Goal: Task Accomplishment & Management: Complete application form

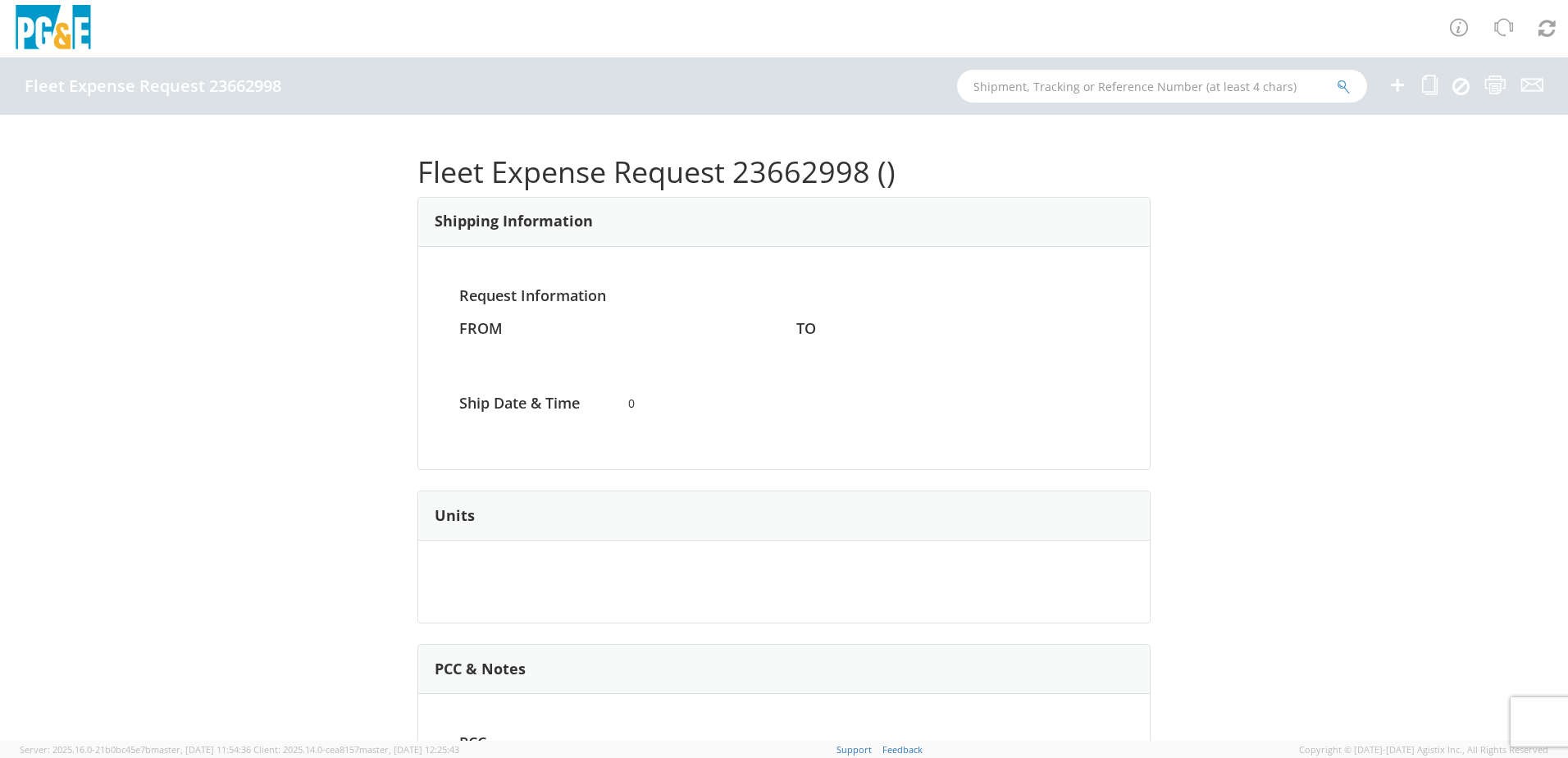
click at [1397, 80] on icon at bounding box center [1397, 85] width 20 height 20
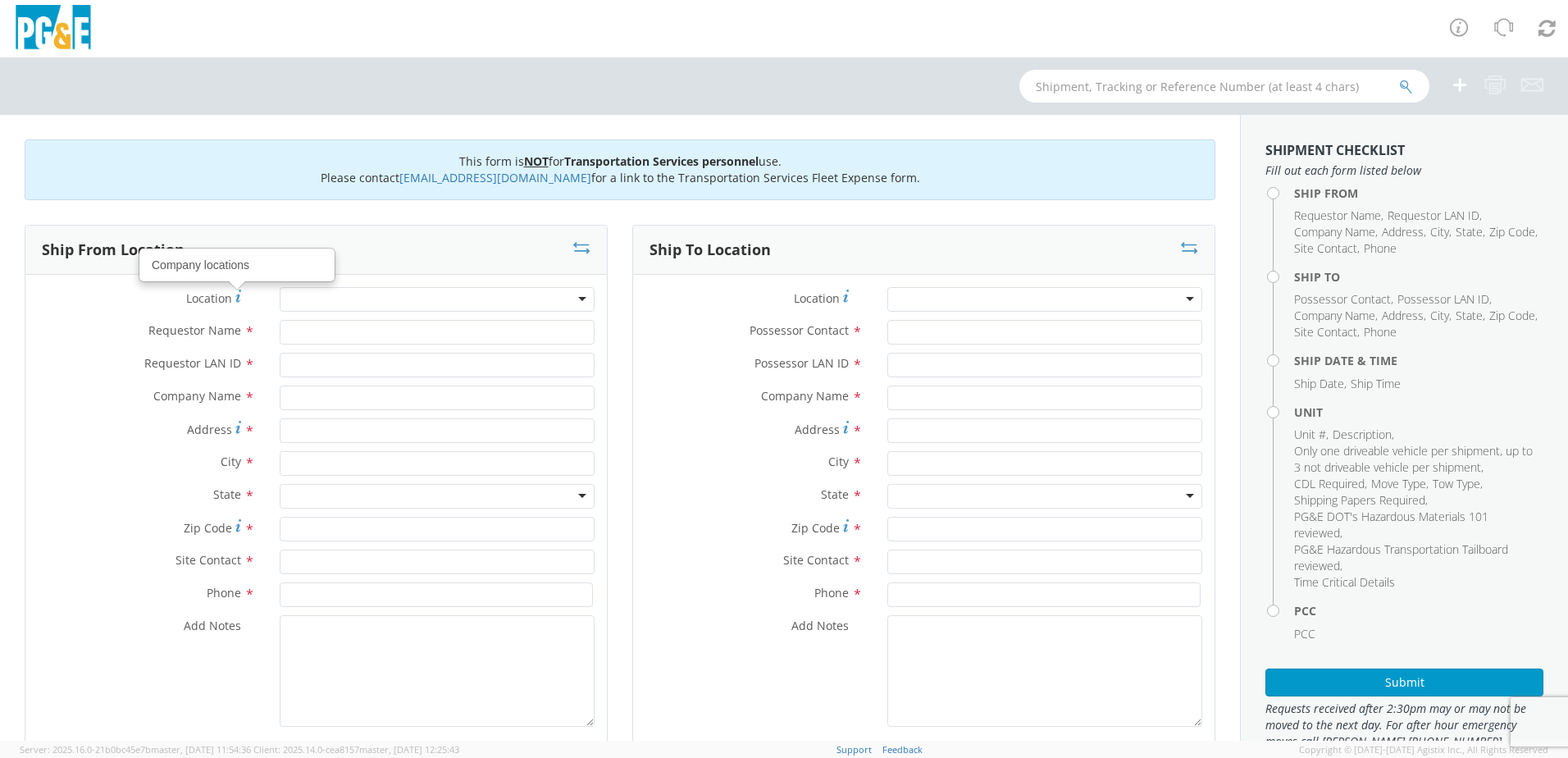
click at [344, 305] on div at bounding box center [437, 299] width 315 height 25
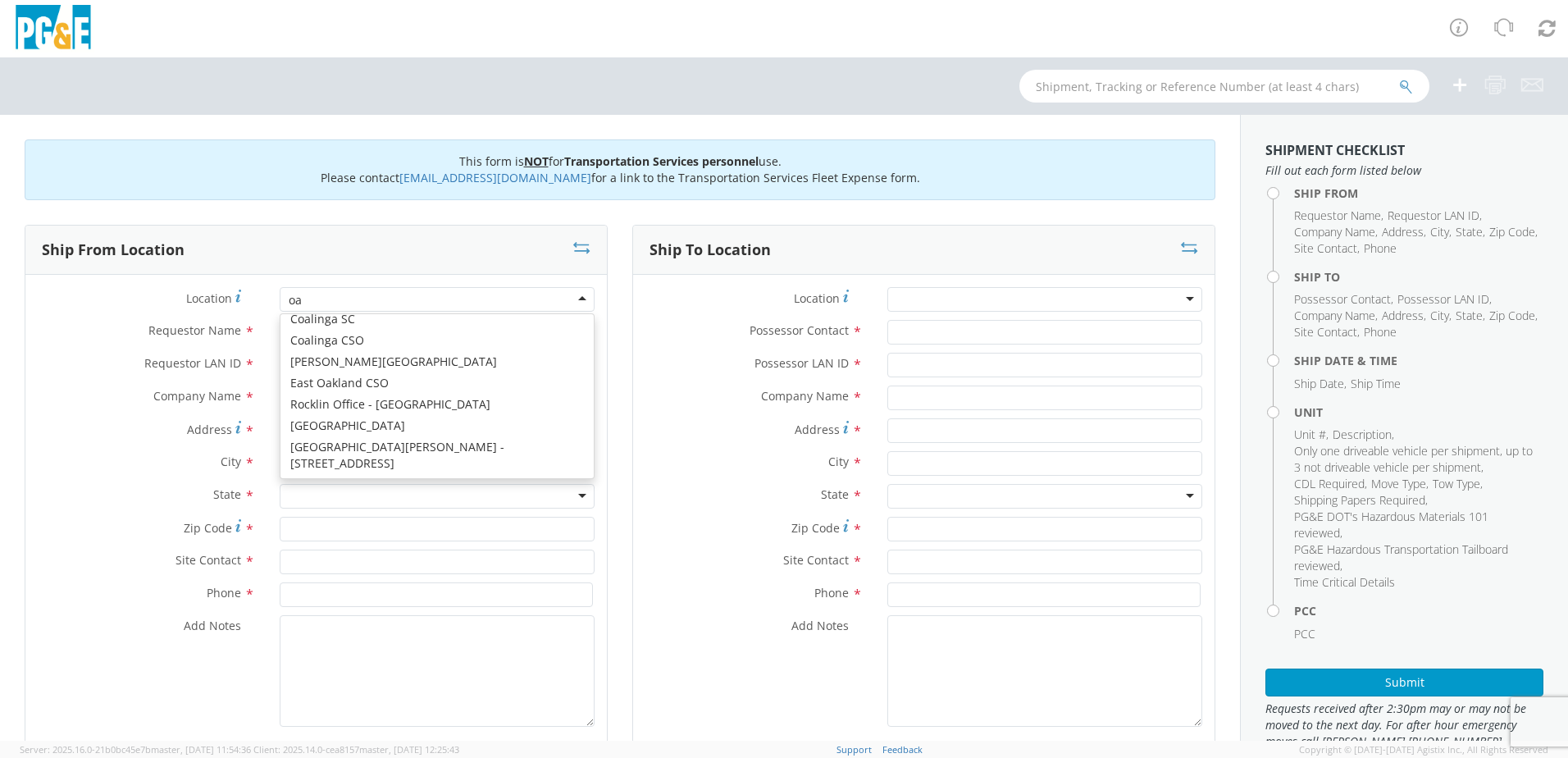
type input "oak"
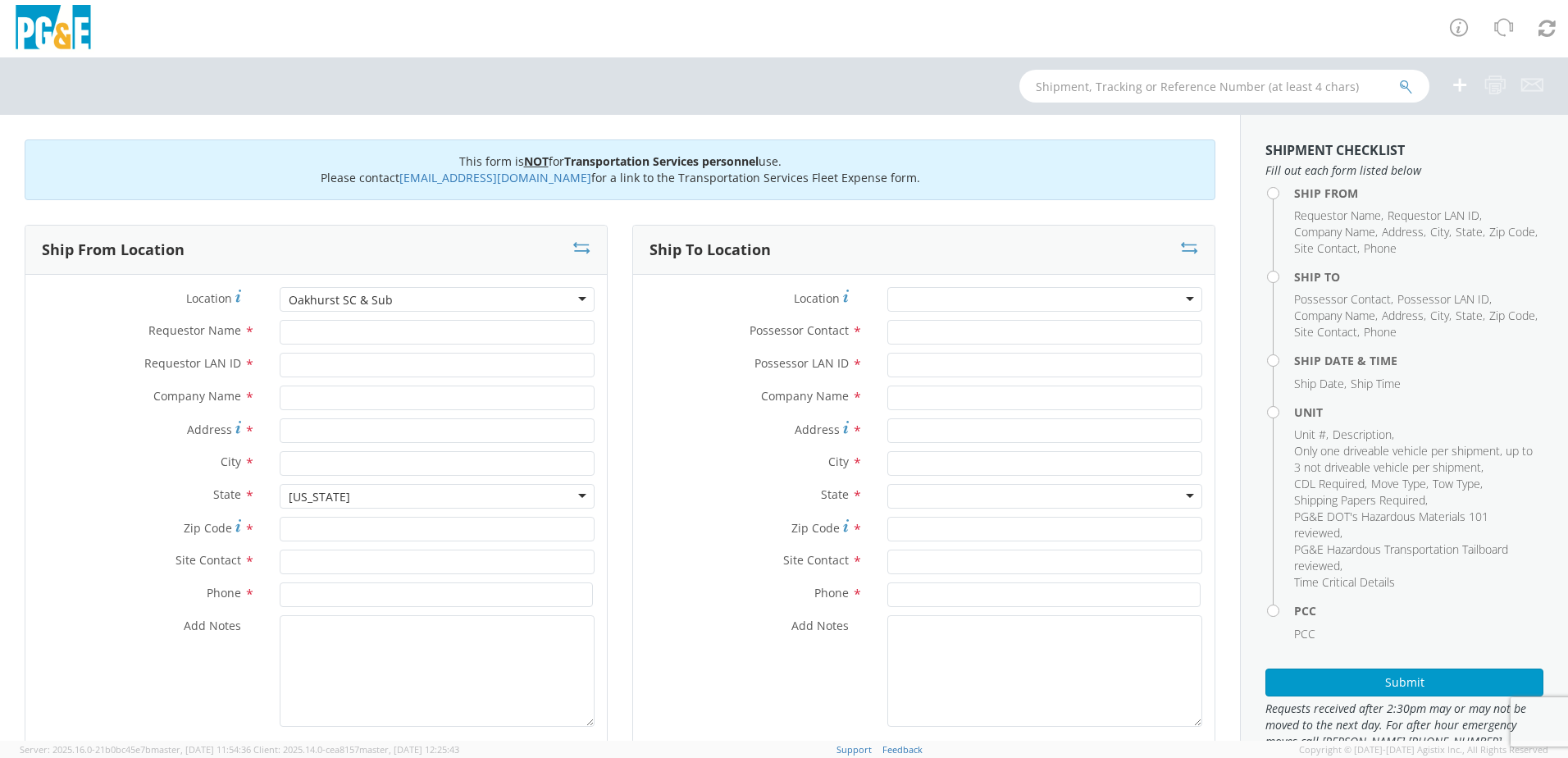
type input "PG&E"
type input "50150 ROAD 426"
type input "OAKHURST"
type input "93644"
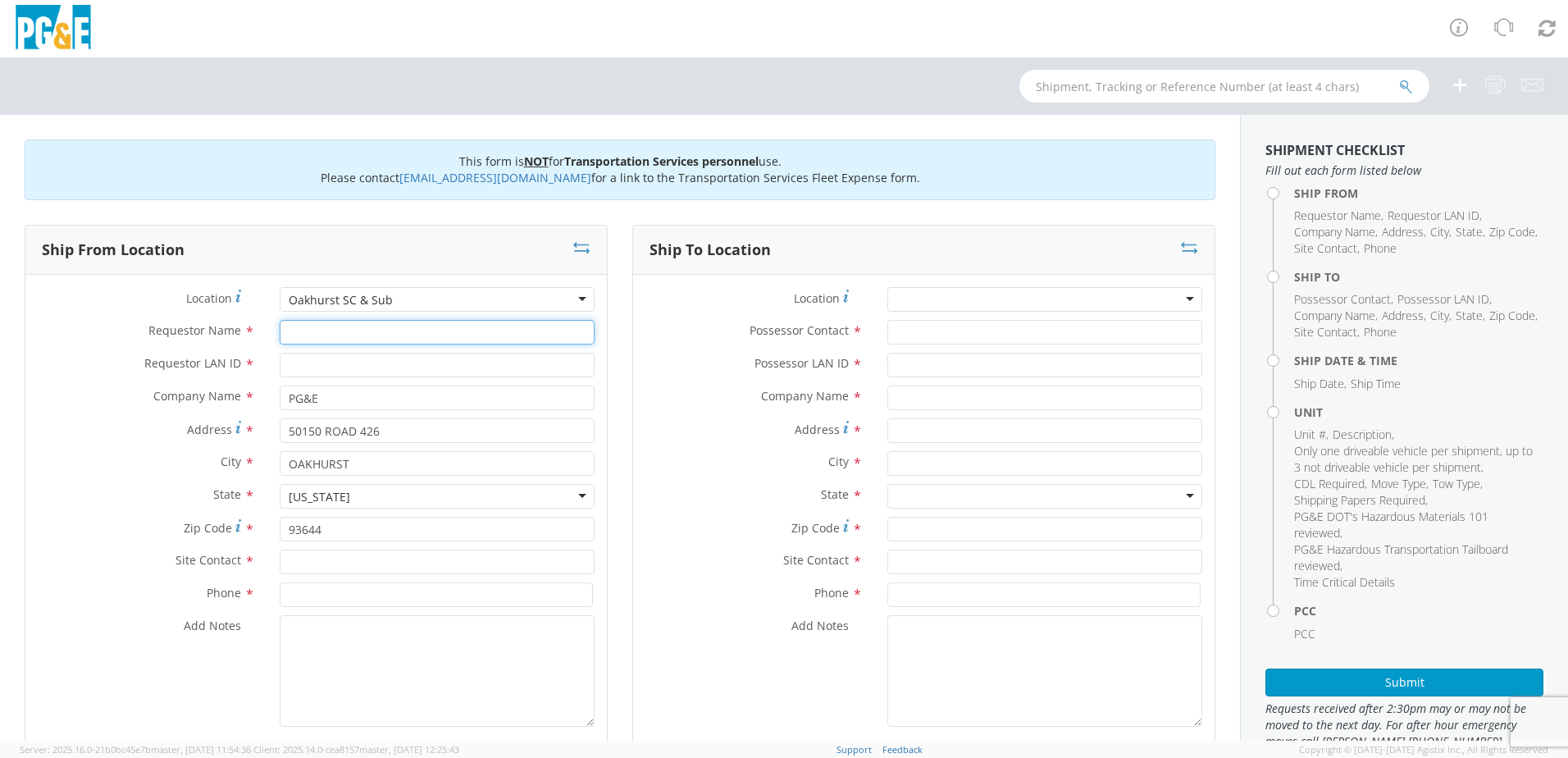
click at [327, 333] on input "Requestor Name *" at bounding box center [437, 332] width 315 height 25
type input "[PERSON_NAME]"
click at [314, 366] on input "Requestor LAN ID *" at bounding box center [437, 365] width 315 height 25
type input "s2ll"
click at [304, 559] on input "text" at bounding box center [437, 561] width 315 height 25
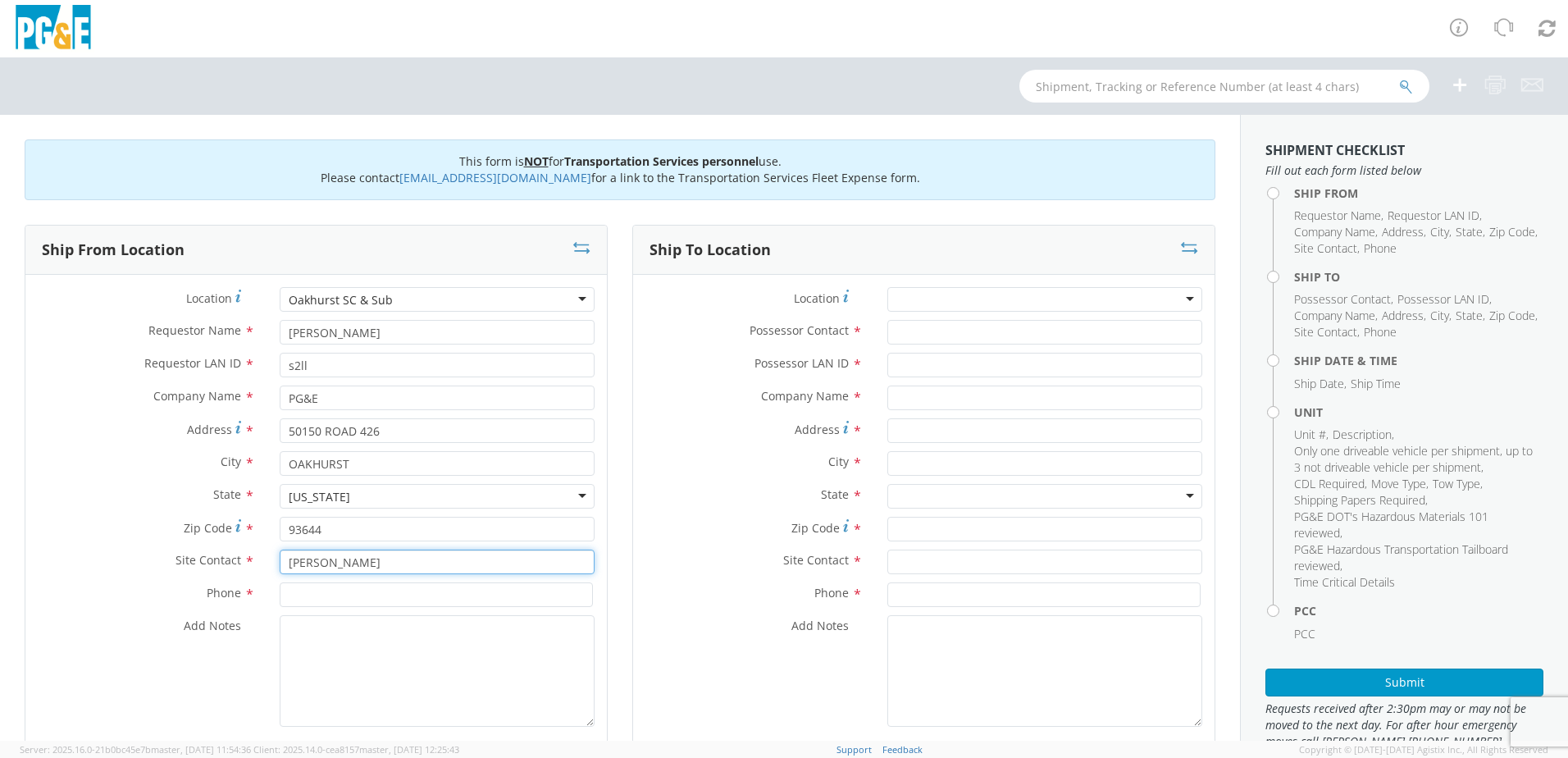
type input "[PERSON_NAME]"
click at [306, 593] on input at bounding box center [436, 595] width 313 height 25
type input "5592748331"
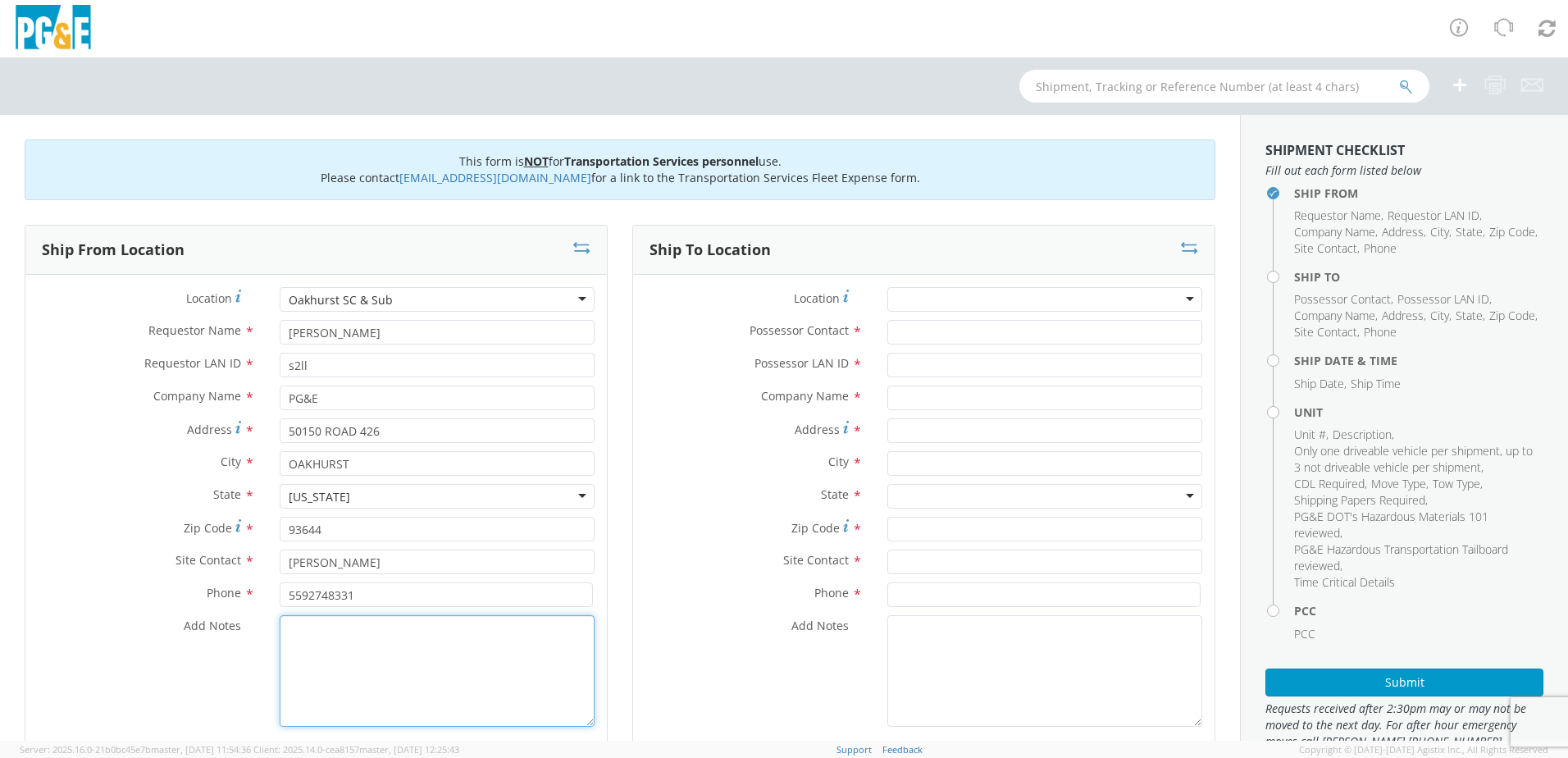
click at [315, 660] on textarea "Add Notes *" at bounding box center [437, 670] width 315 height 111
type textarea "have [PERSON_NAME] transport move"
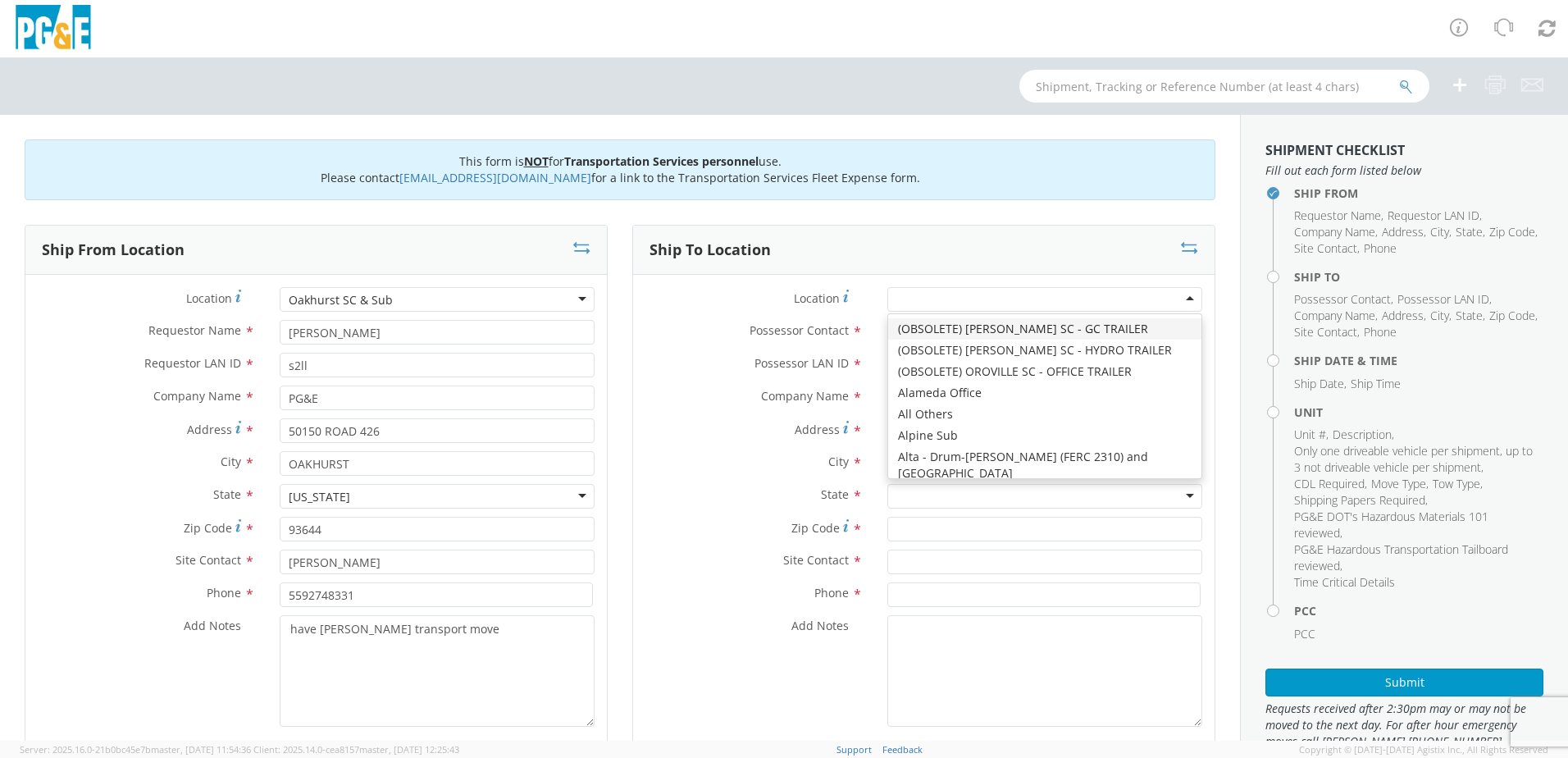
click at [927, 301] on div at bounding box center [1045, 299] width 315 height 25
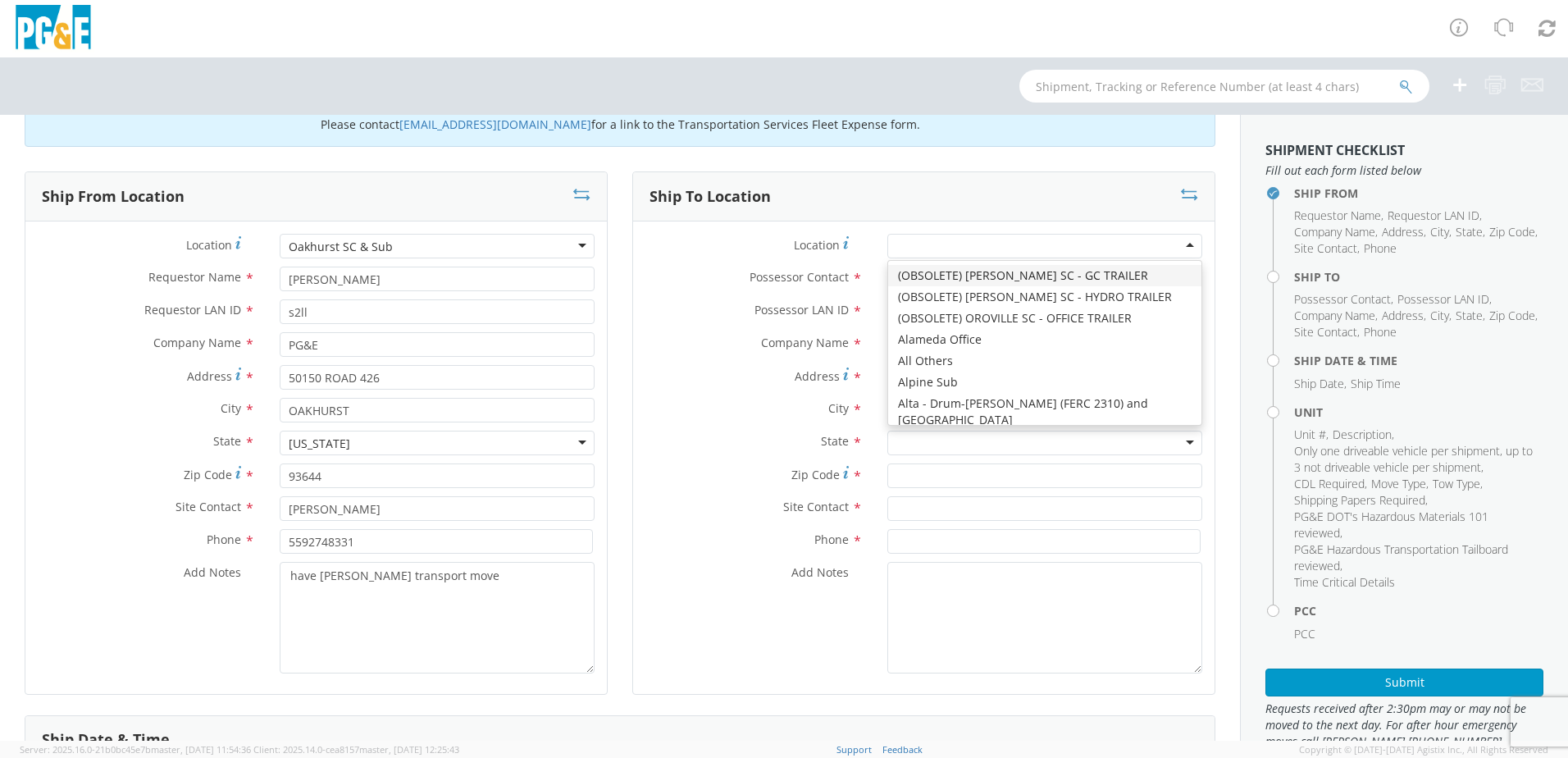
scroll to position [82, 0]
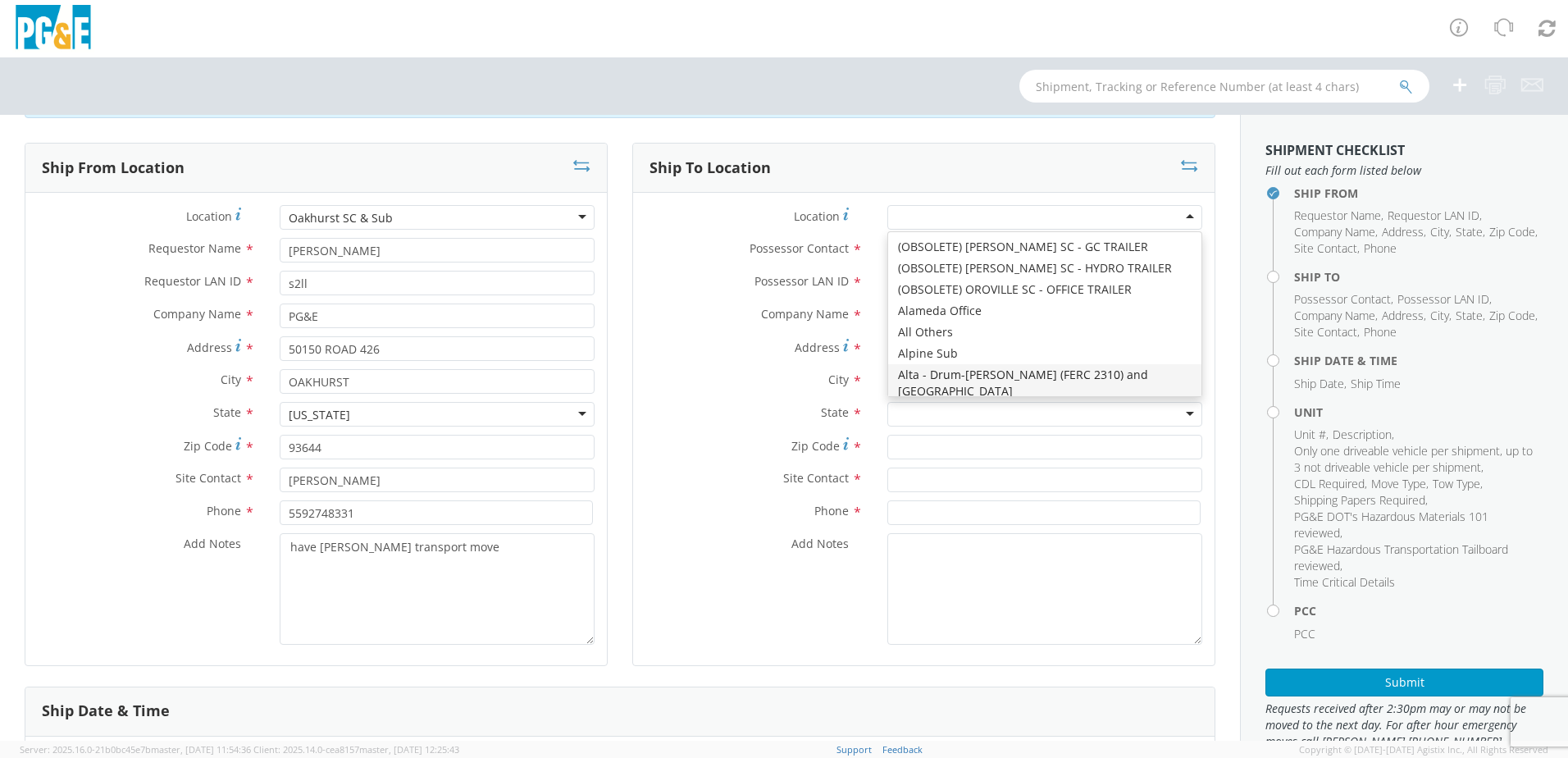
click at [683, 573] on div "Add Notes *" at bounding box center [924, 589] width 582 height 111
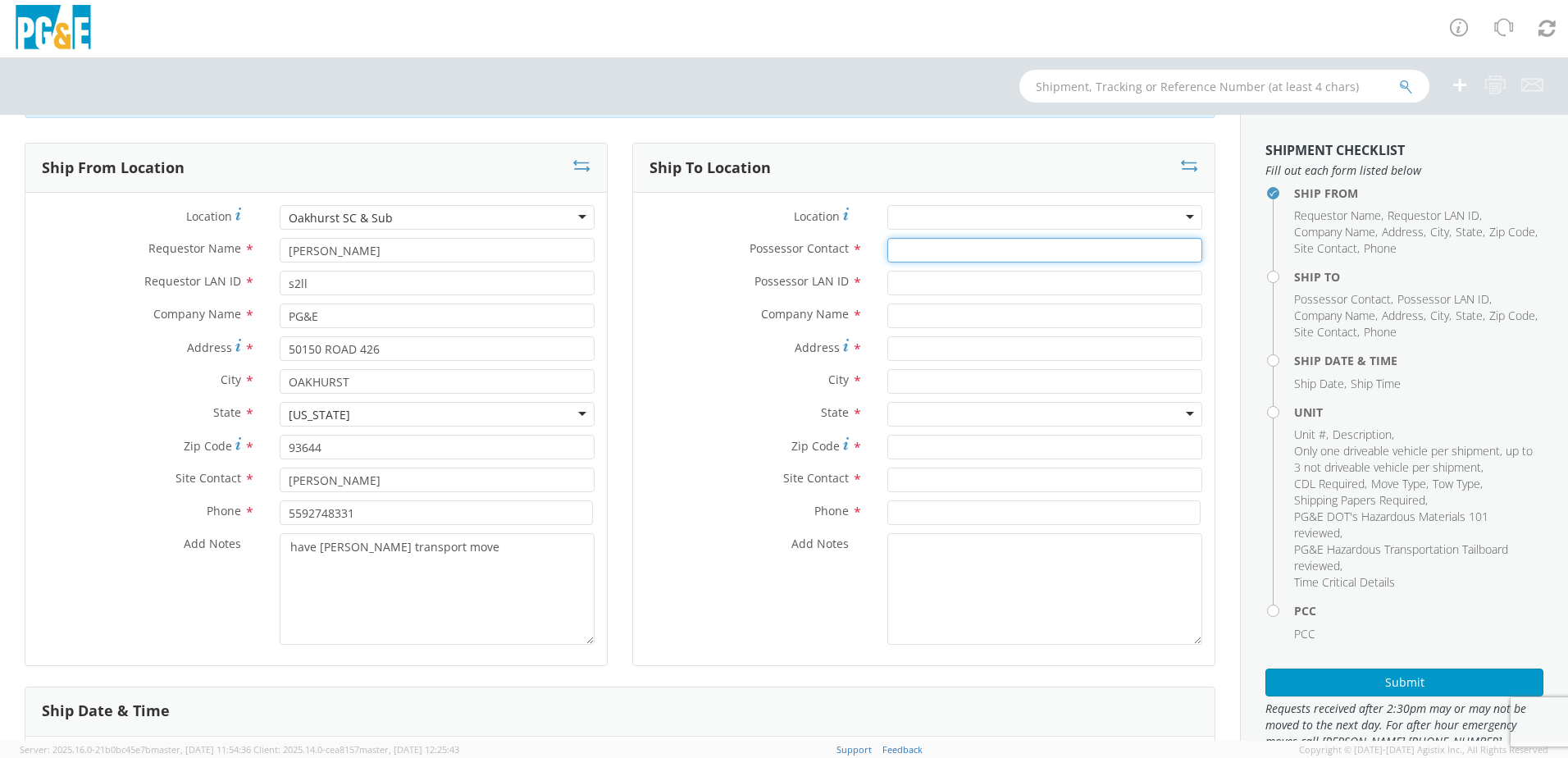
click at [937, 259] on input "Possessor Contact *" at bounding box center [1045, 250] width 315 height 25
type input "[PERSON_NAME]"
click at [924, 285] on input "Possessor LAN ID *" at bounding box center [1045, 282] width 315 height 25
type input "s2ll"
click at [900, 312] on input "text" at bounding box center [1045, 316] width 315 height 25
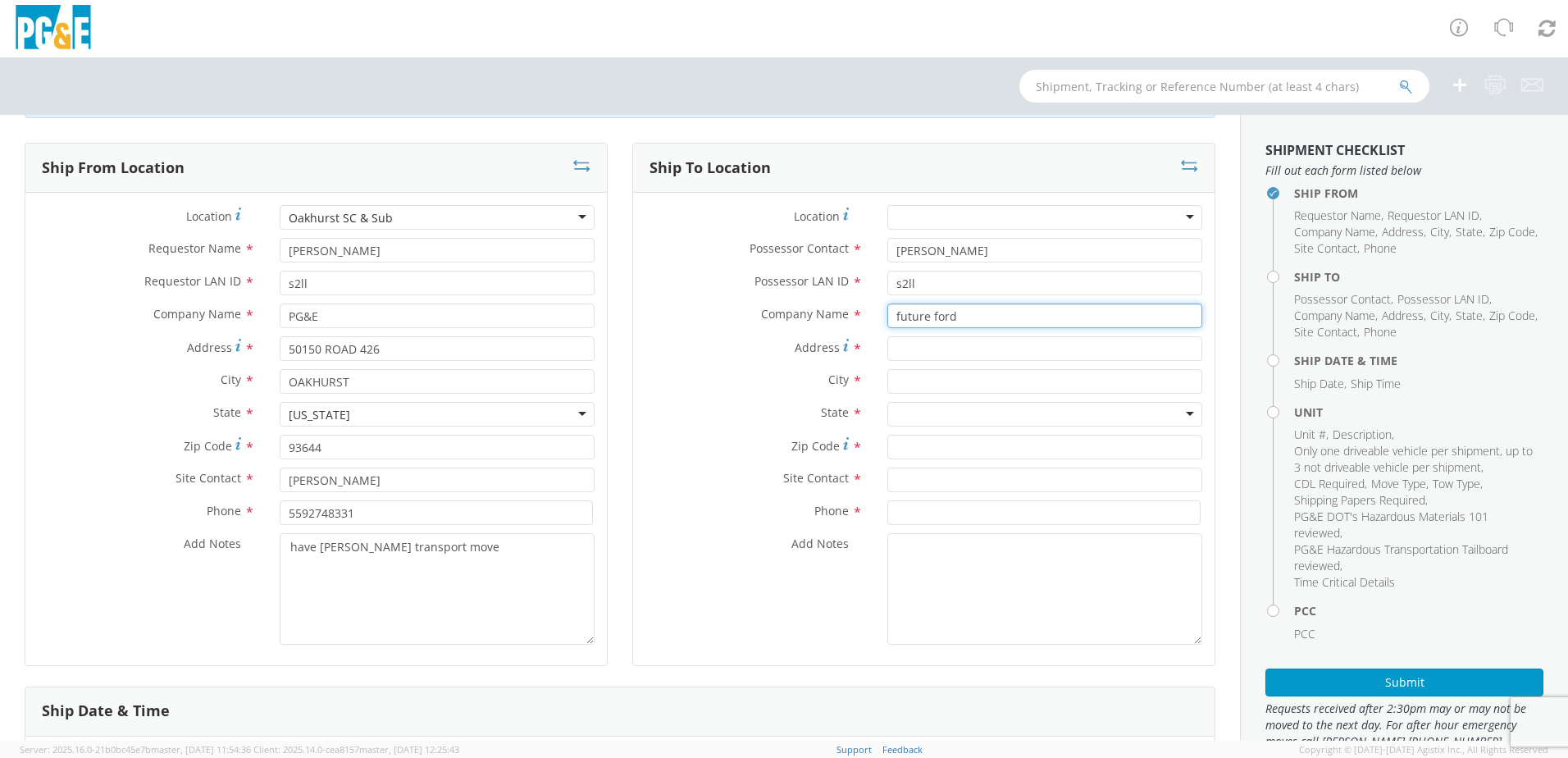
type input "future ford"
click at [897, 357] on input "Address *" at bounding box center [1045, 349] width 315 height 25
type input "[STREET_ADDRESS][PERSON_NAME]"
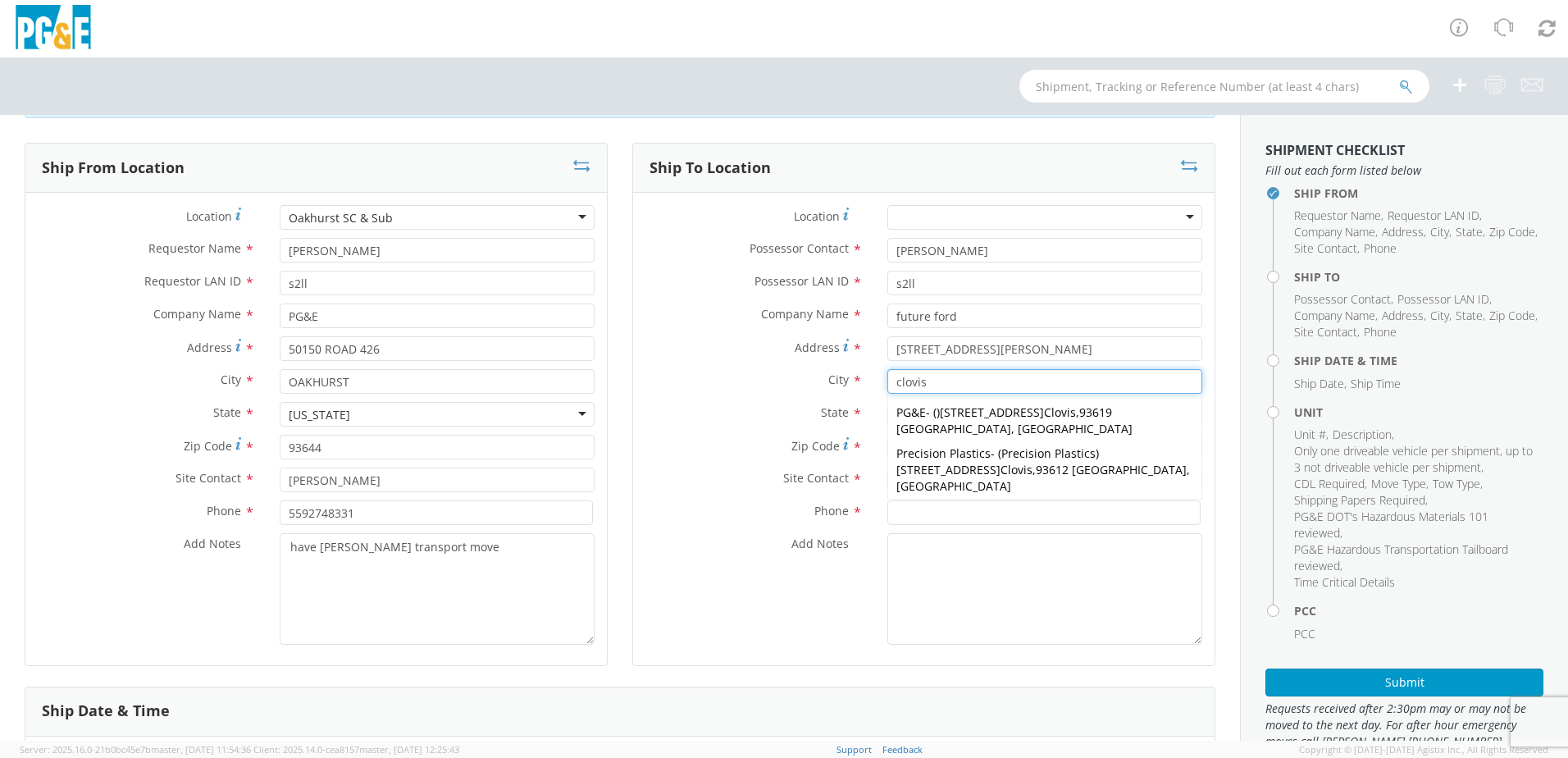
type input "clovis"
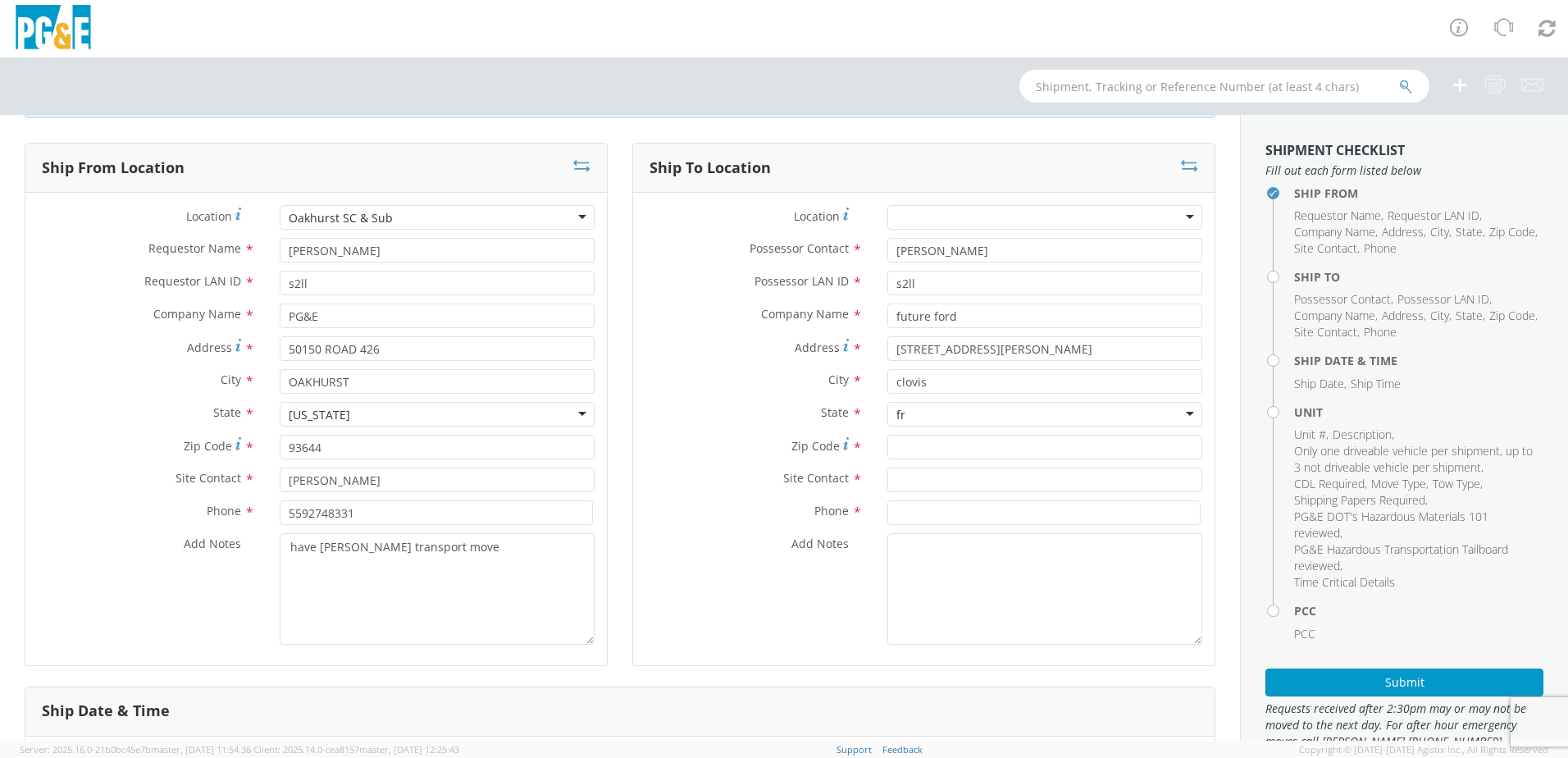
type input "f"
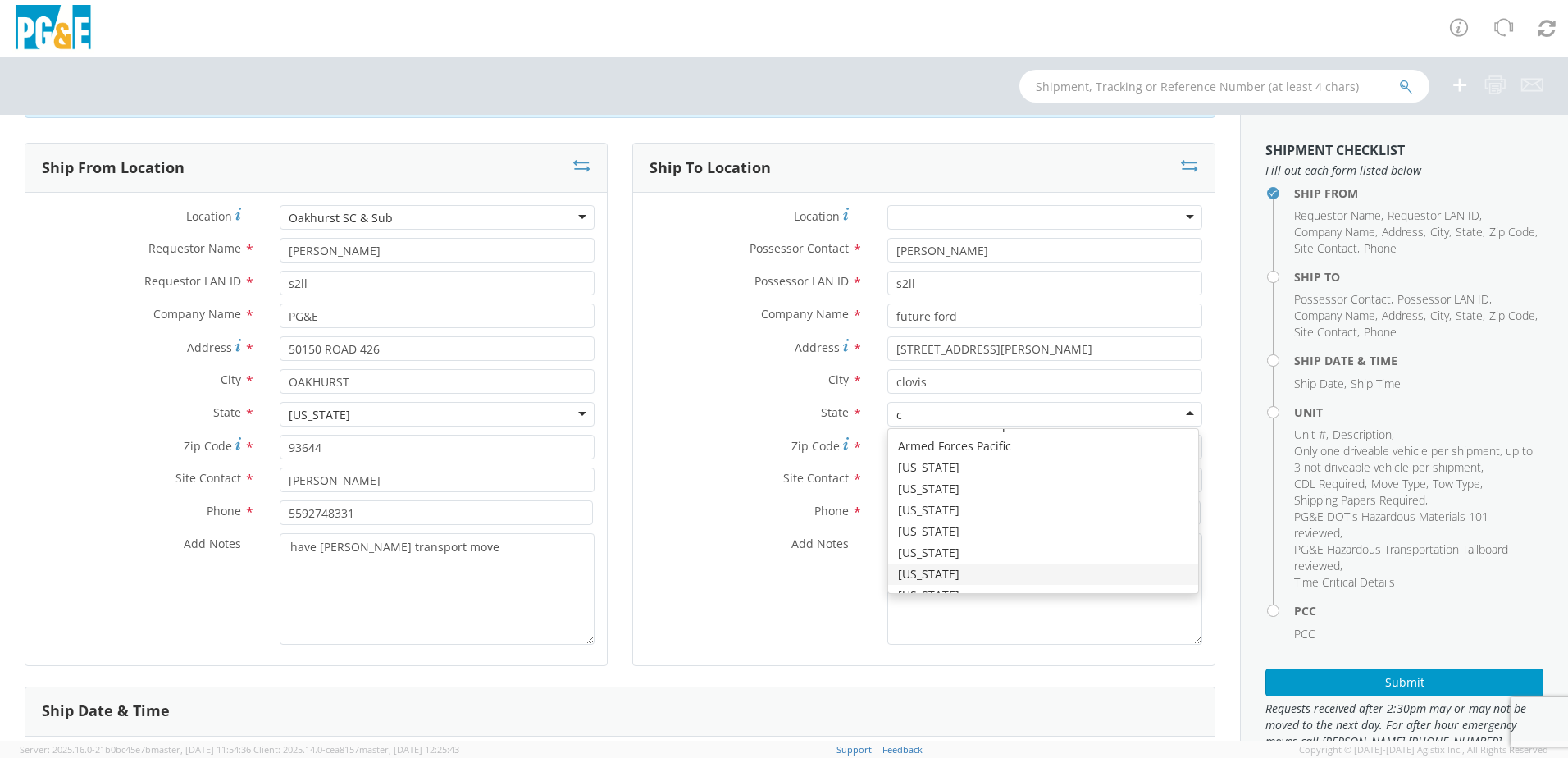
scroll to position [4, 0]
type input "ca"
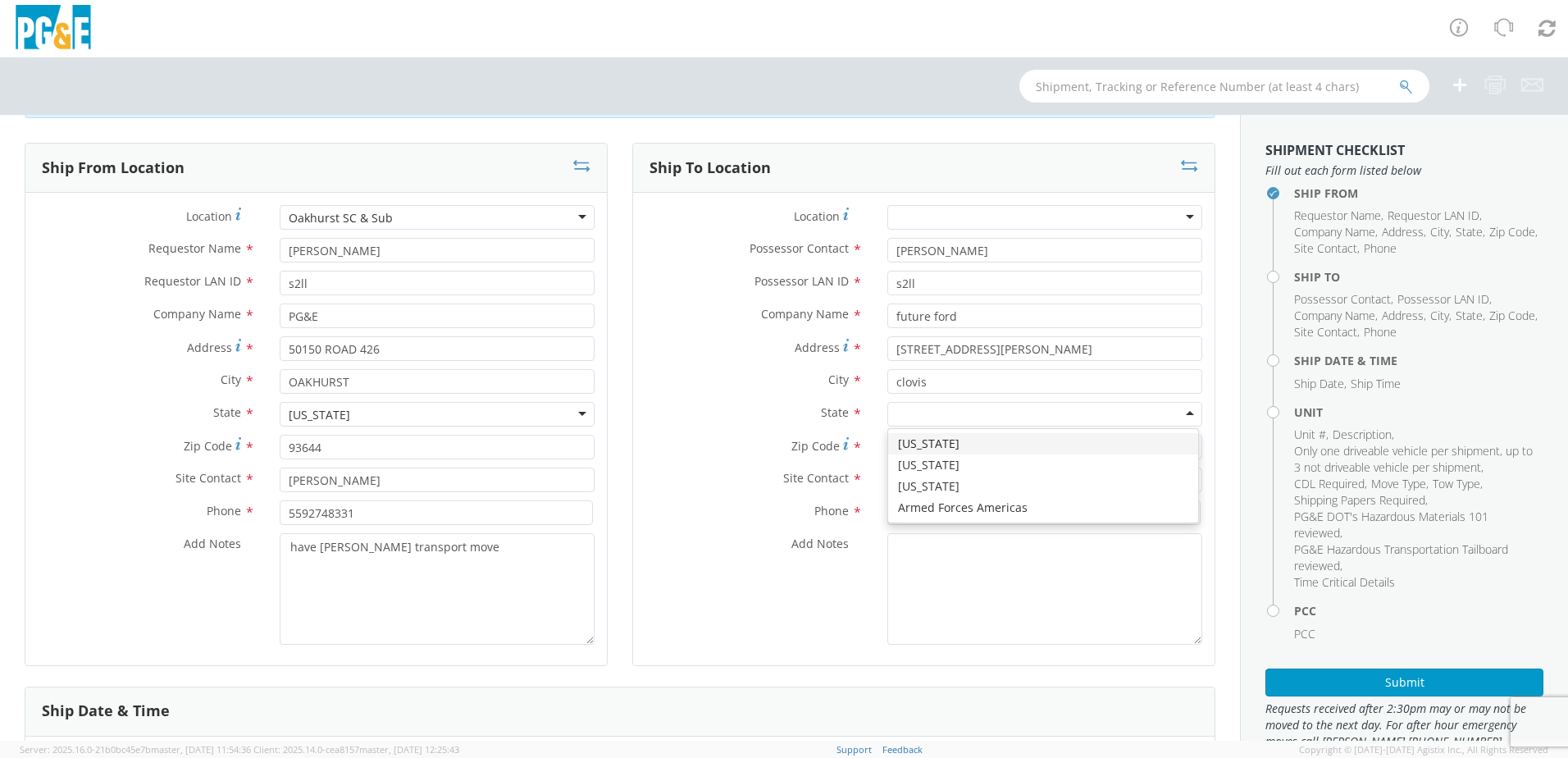
scroll to position [0, 0]
click at [906, 441] on input "Zip Code *" at bounding box center [1045, 447] width 315 height 25
type input "93612"
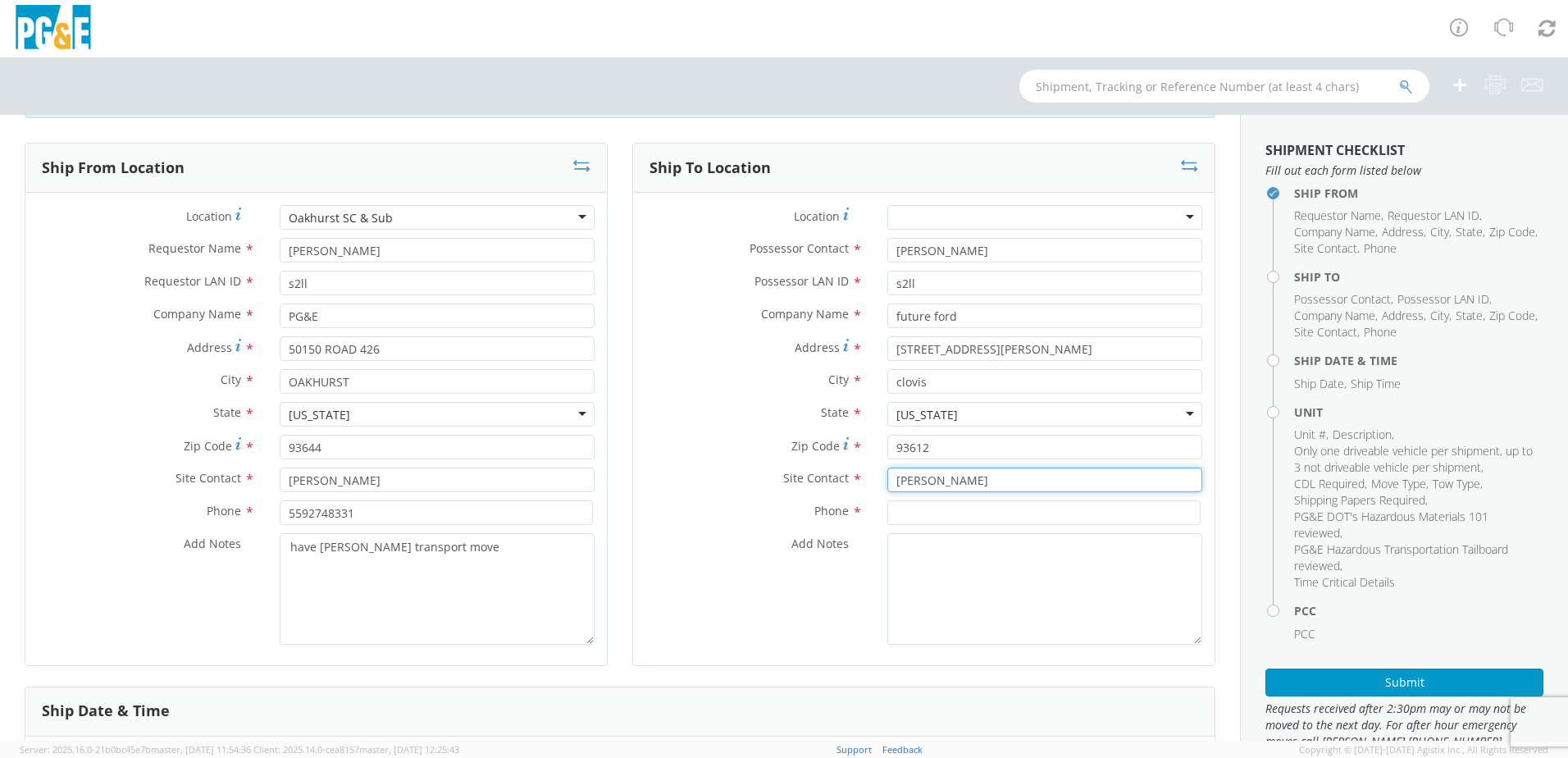
type input "[PERSON_NAME]"
type input "5592748331"
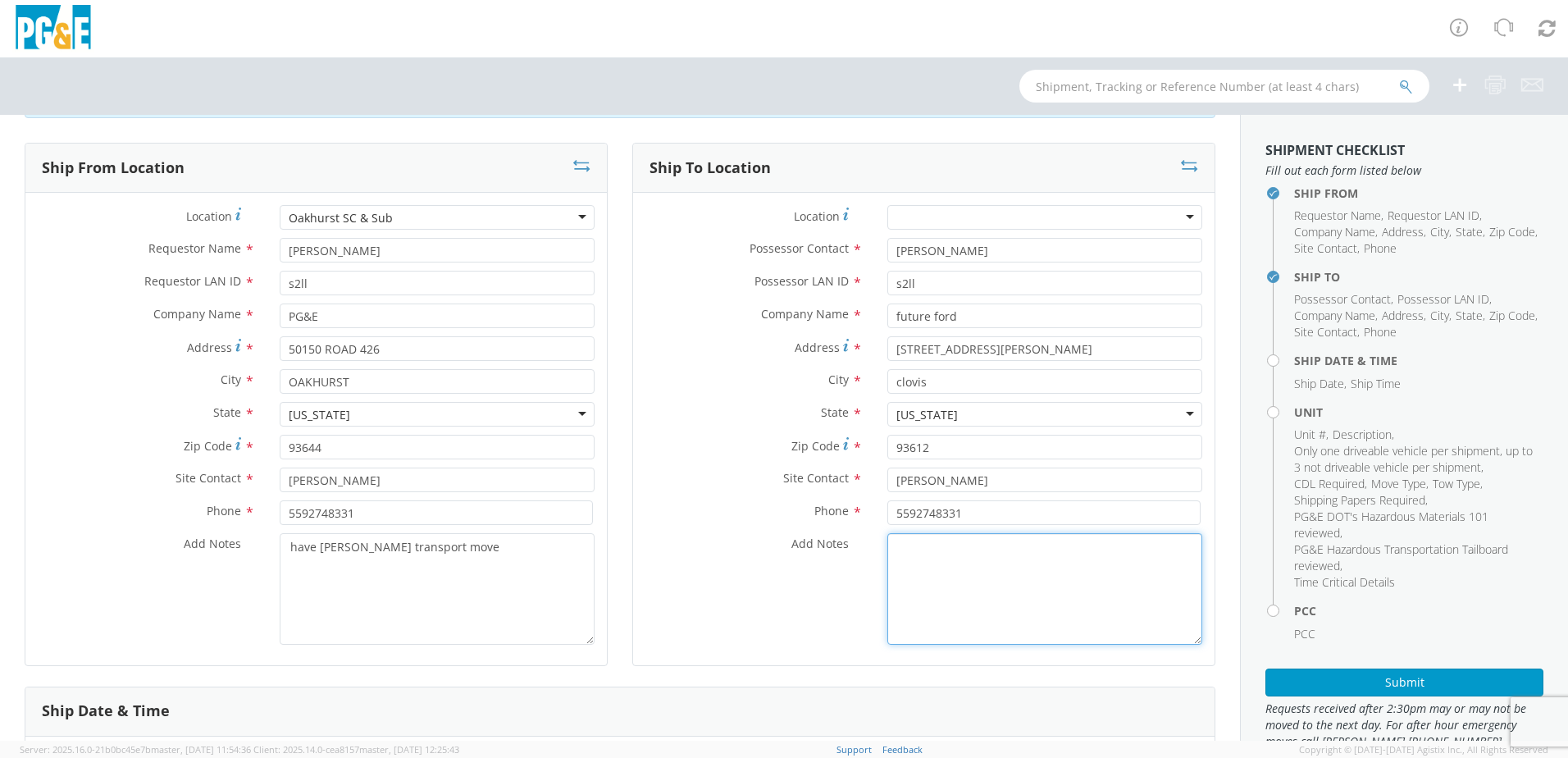
click at [915, 567] on textarea "Add Notes *" at bounding box center [1045, 589] width 315 height 111
drag, startPoint x: 443, startPoint y: 549, endPoint x: 257, endPoint y: 538, distance: 186.3
click at [257, 538] on div "Add Notes * have [PERSON_NAME] transport move" at bounding box center [316, 589] width 582 height 111
click at [960, 577] on textarea "Add Notes *" at bounding box center [1045, 589] width 315 height 111
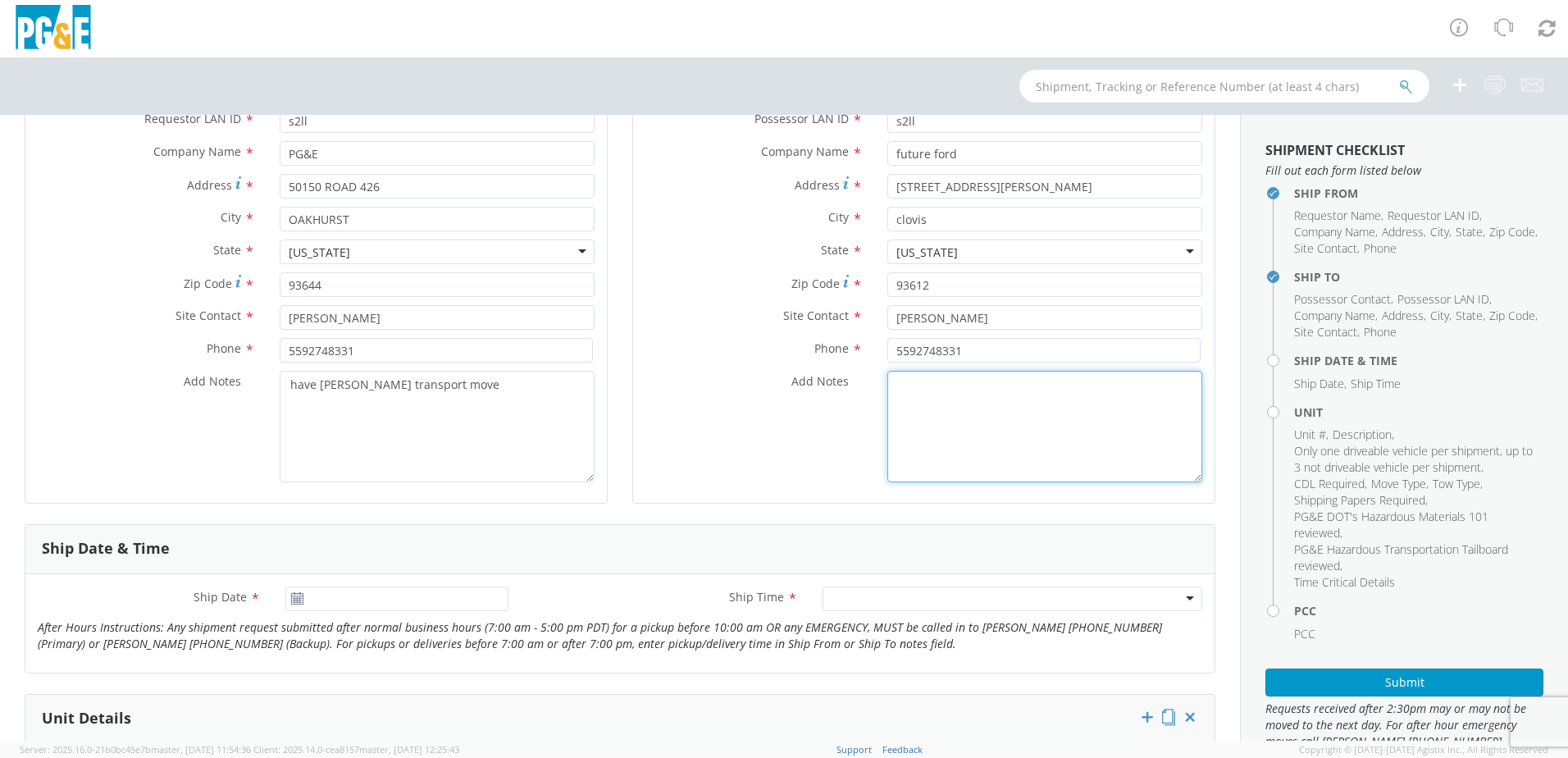
scroll to position [246, 0]
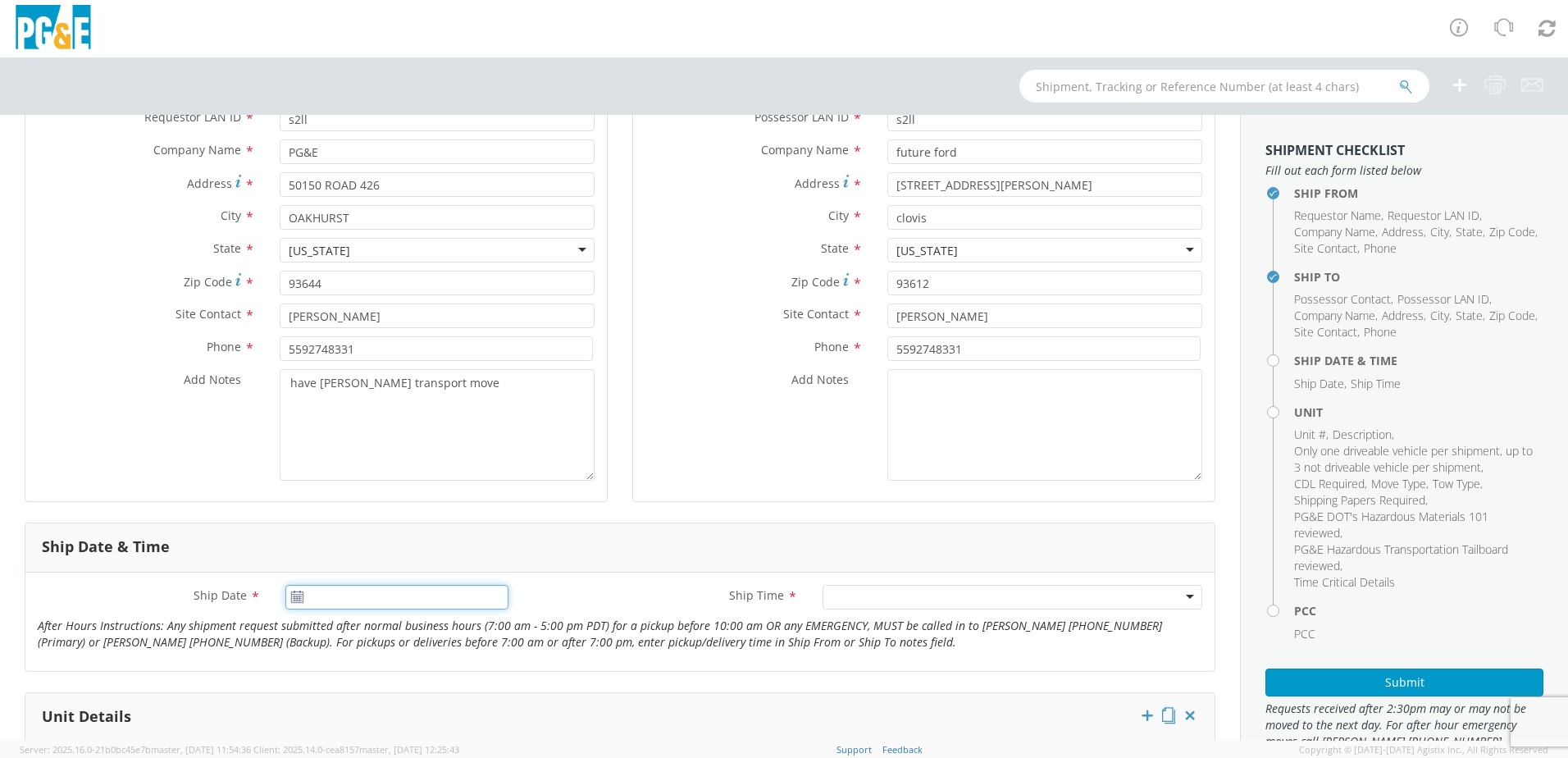
type input "[DATE]"
click at [427, 608] on input "[DATE]" at bounding box center [397, 597] width 223 height 25
click at [862, 603] on div at bounding box center [1013, 597] width 380 height 25
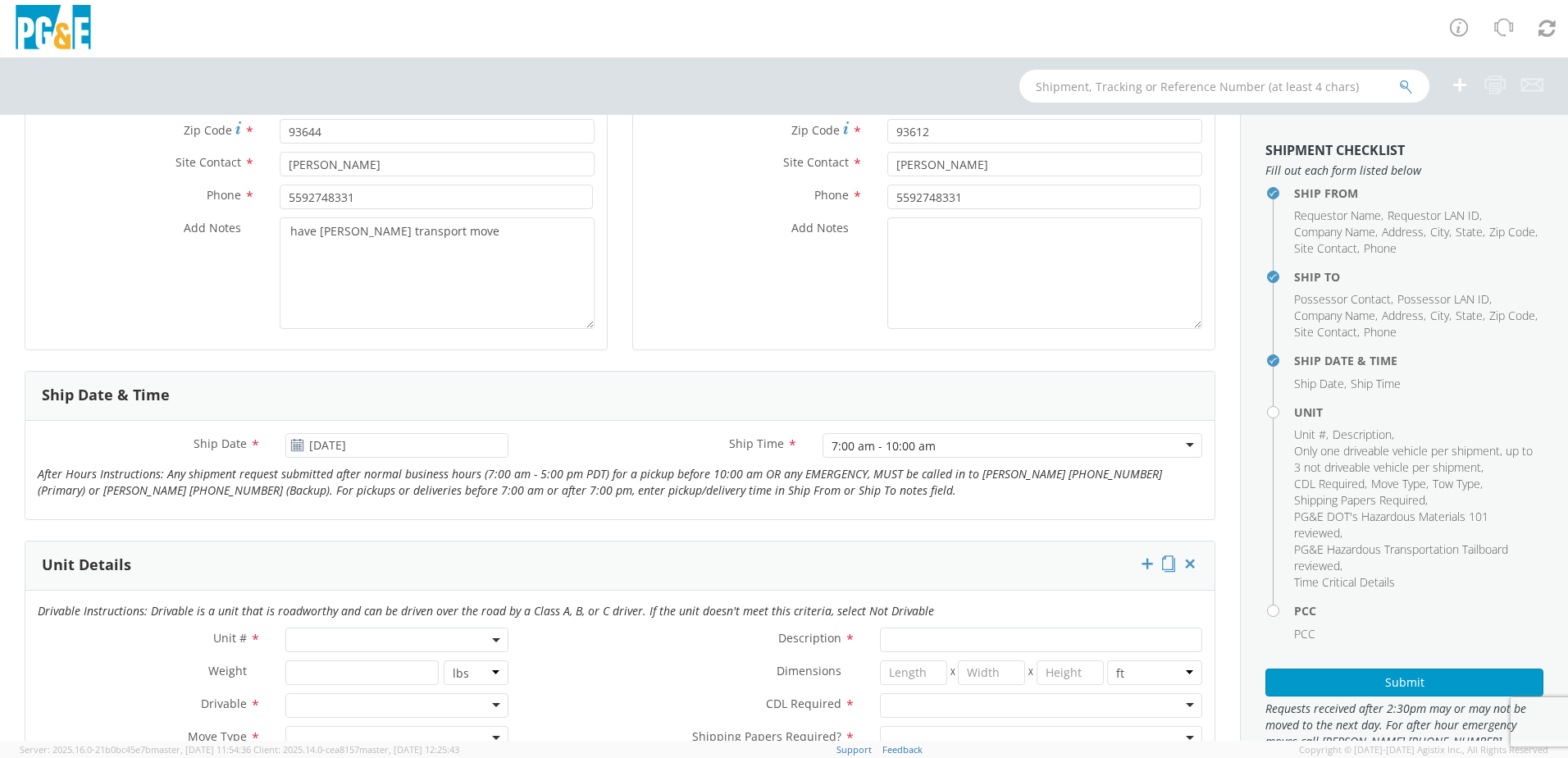
scroll to position [410, 0]
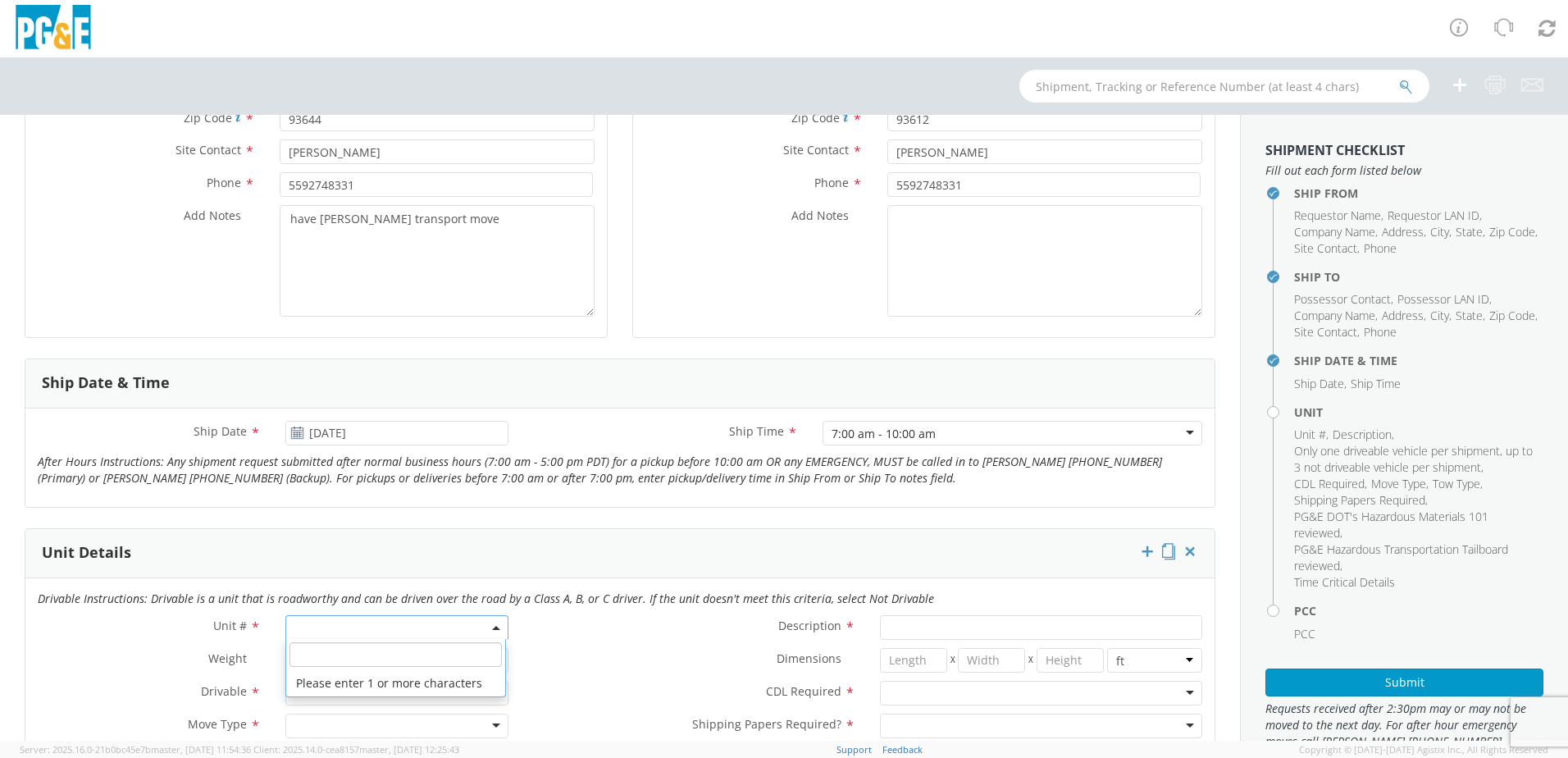
click at [364, 630] on span at bounding box center [397, 627] width 223 height 25
click at [393, 652] on input "search" at bounding box center [396, 654] width 213 height 25
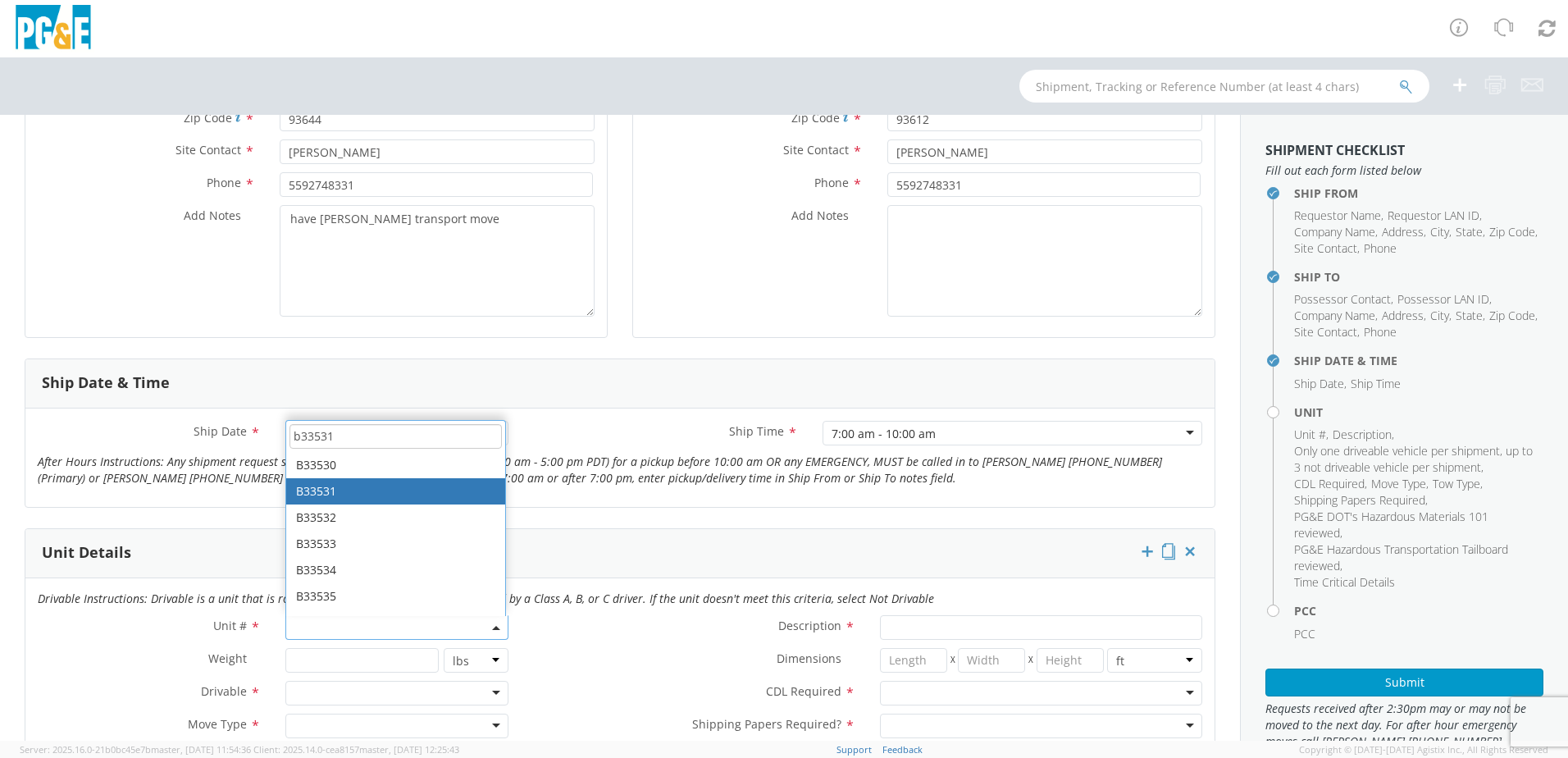
type input "b33531"
type input "TRUCK; TROUBLE W/AERIAL 4X4"
type input "19500"
select select "B33531"
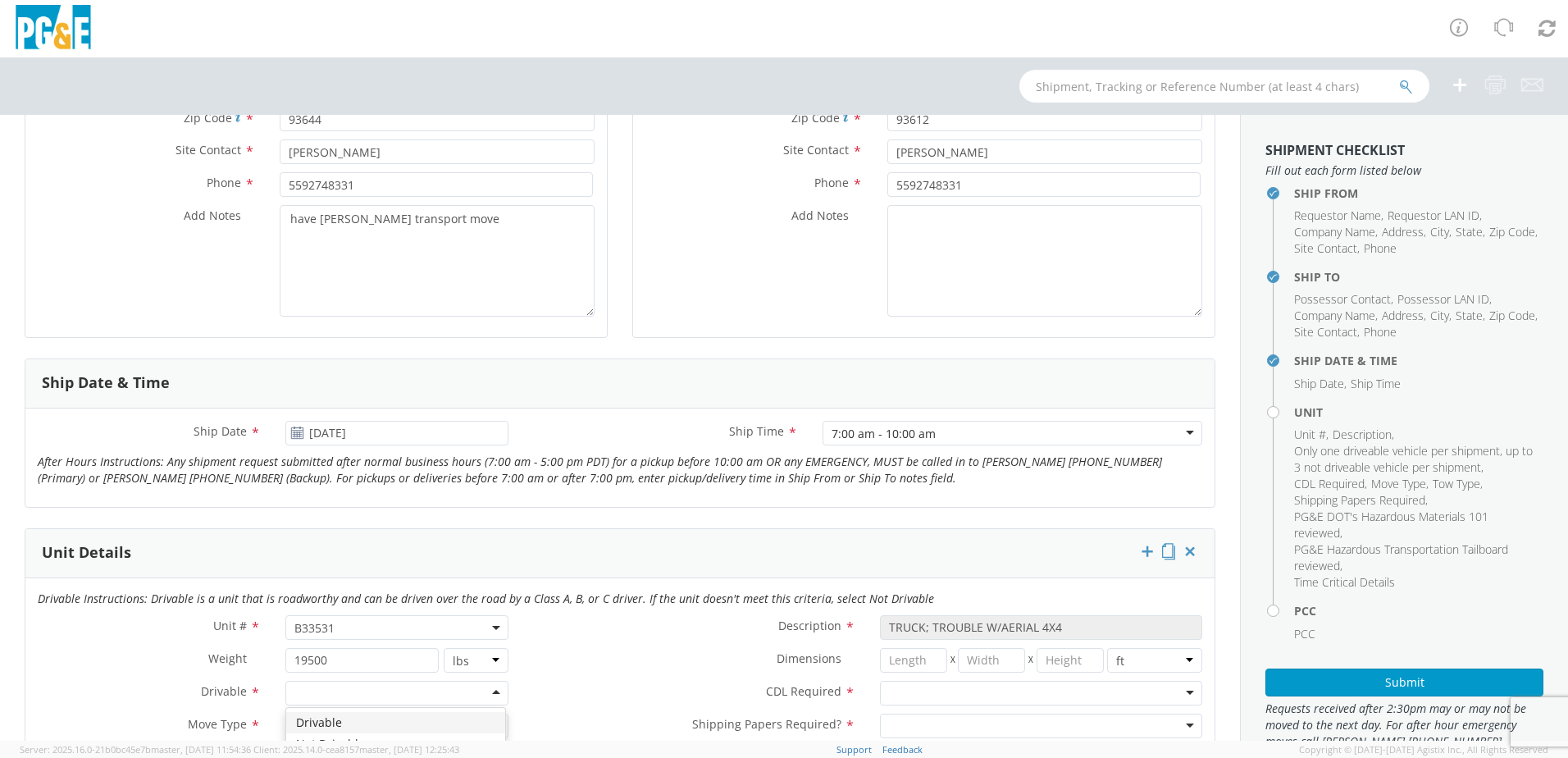
click at [382, 688] on div at bounding box center [397, 693] width 223 height 25
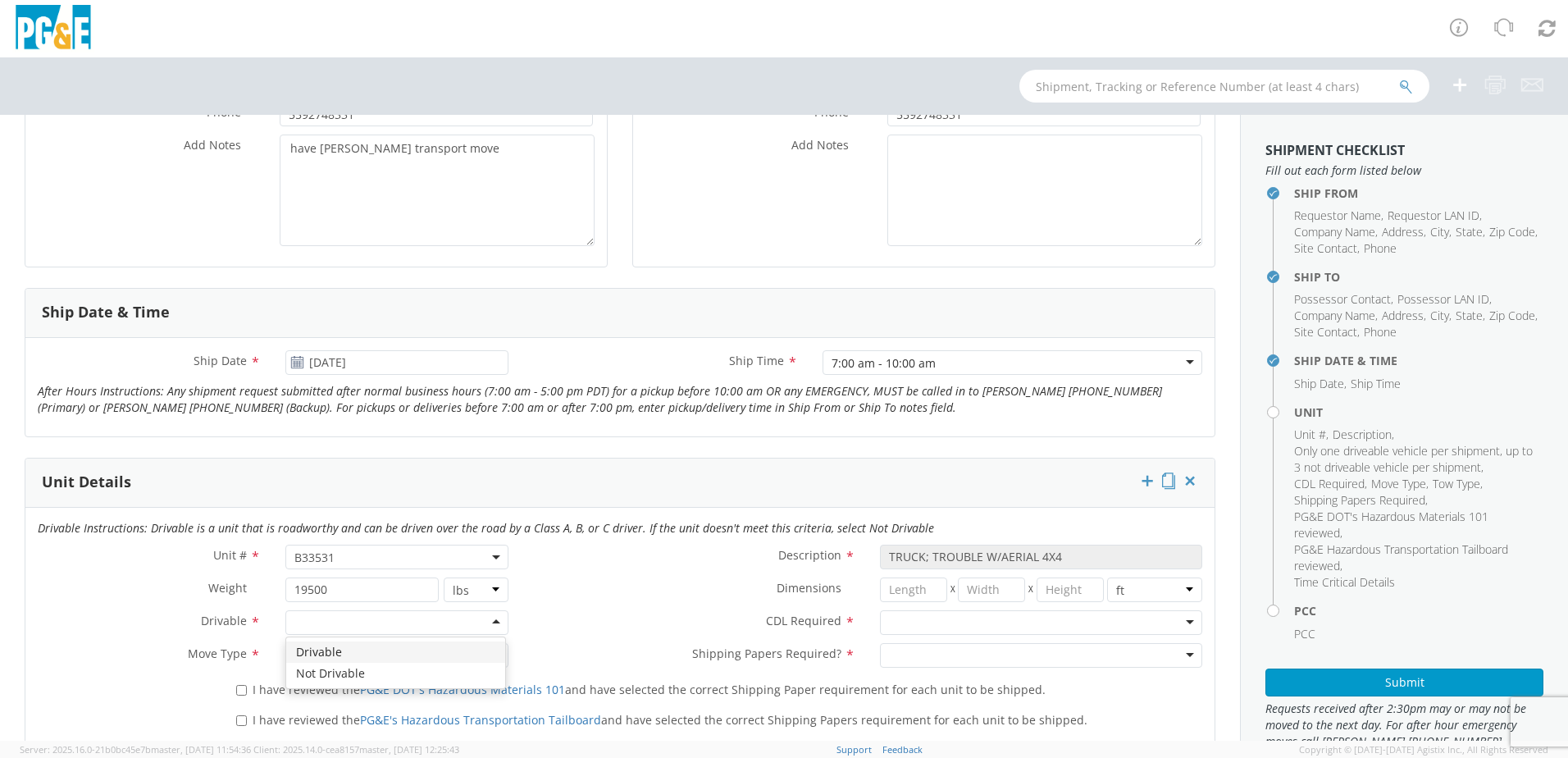
scroll to position [574, 0]
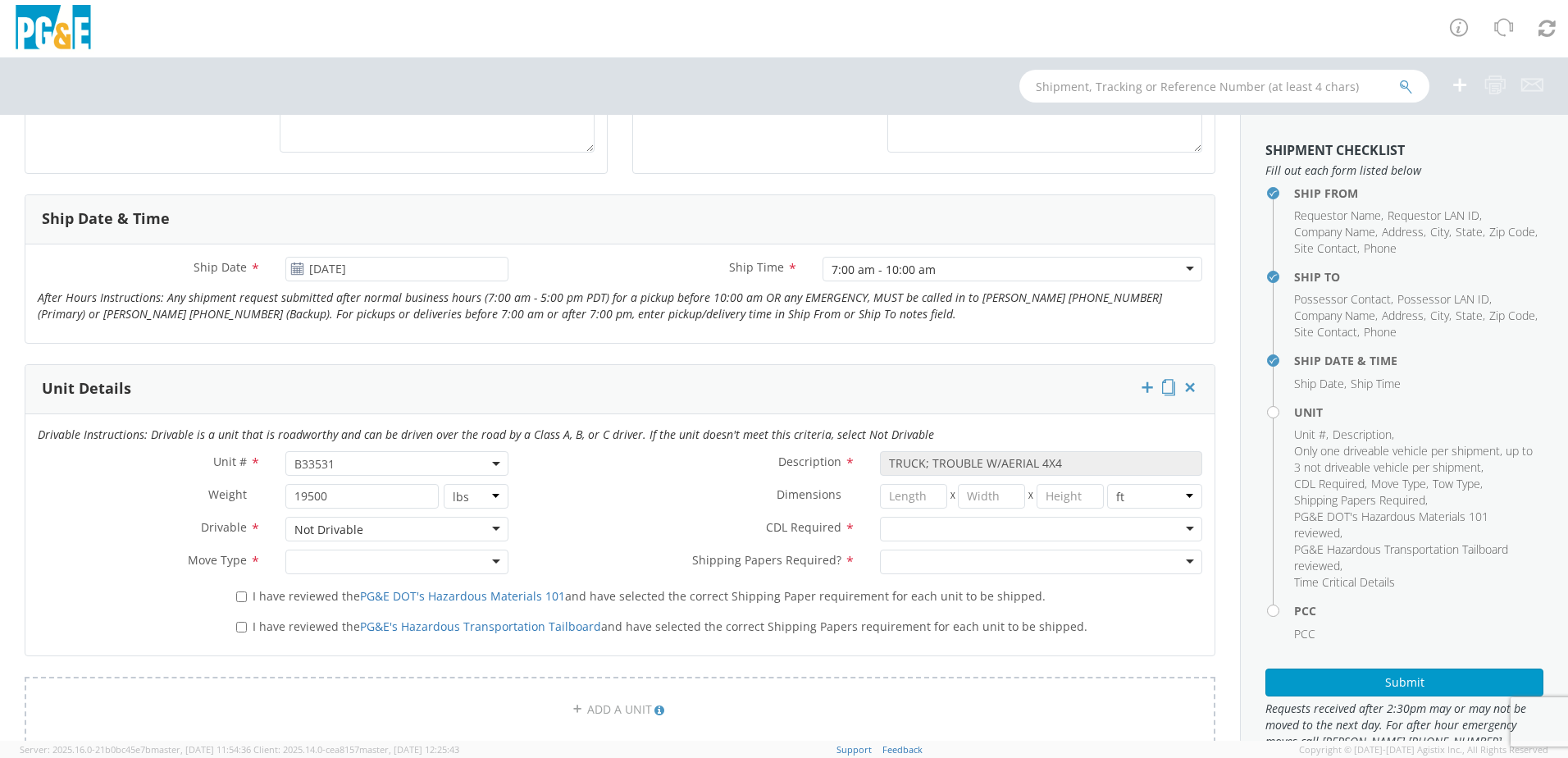
click at [323, 566] on div at bounding box center [397, 561] width 223 height 25
click at [244, 594] on input "I have reviewed the PG&E DOT's Hazardous Materials 101 and have selected the co…" at bounding box center [241, 597] width 11 height 11
checkbox input "true"
click at [244, 624] on input "I have reviewed the PG&E's Hazardous Transportation Tailboard and have selected…" at bounding box center [241, 627] width 11 height 11
checkbox input "true"
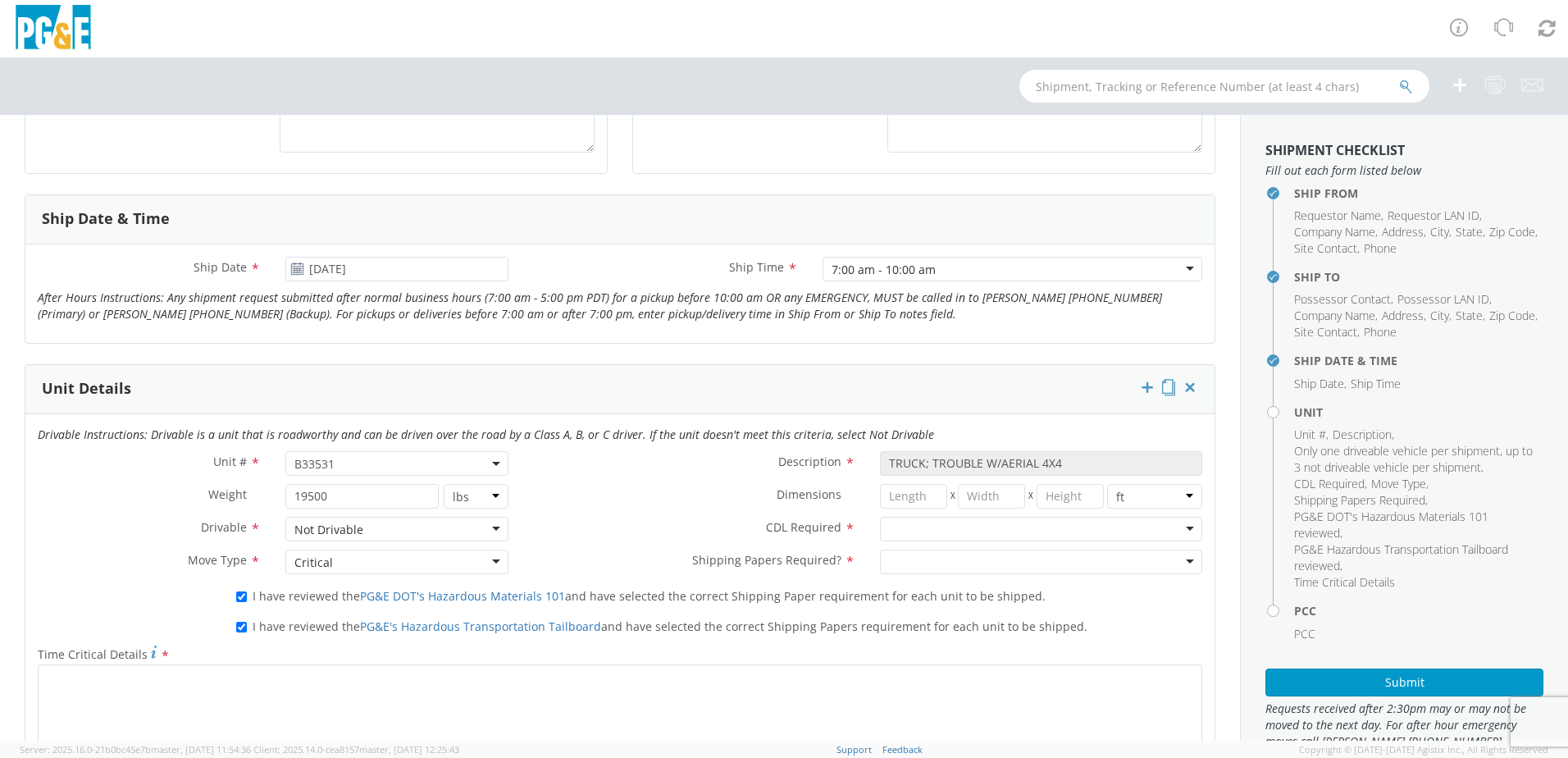
click at [889, 527] on input "select-one" at bounding box center [891, 530] width 3 height 16
click at [888, 571] on div at bounding box center [1041, 561] width 322 height 25
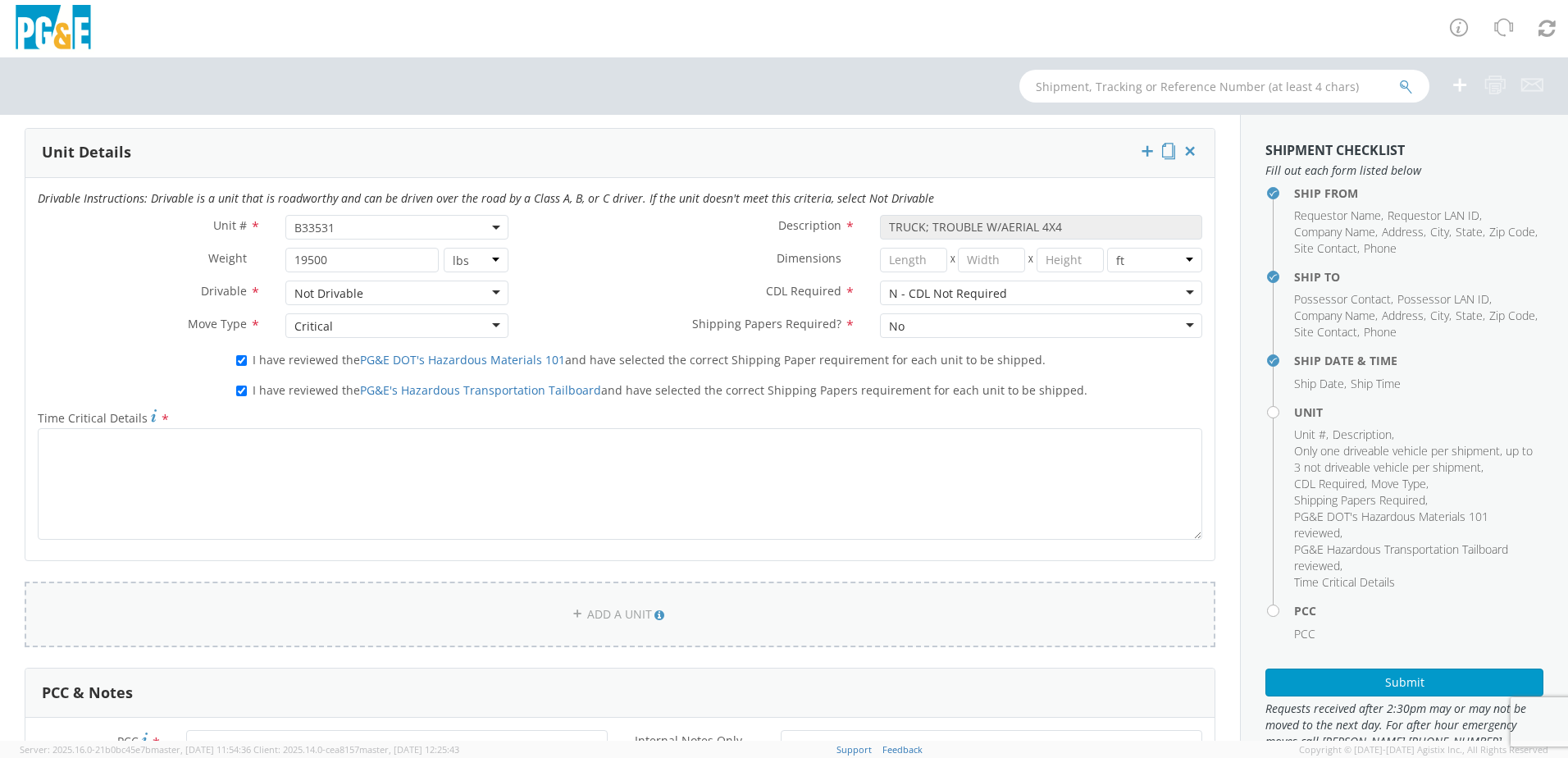
scroll to position [821, 0]
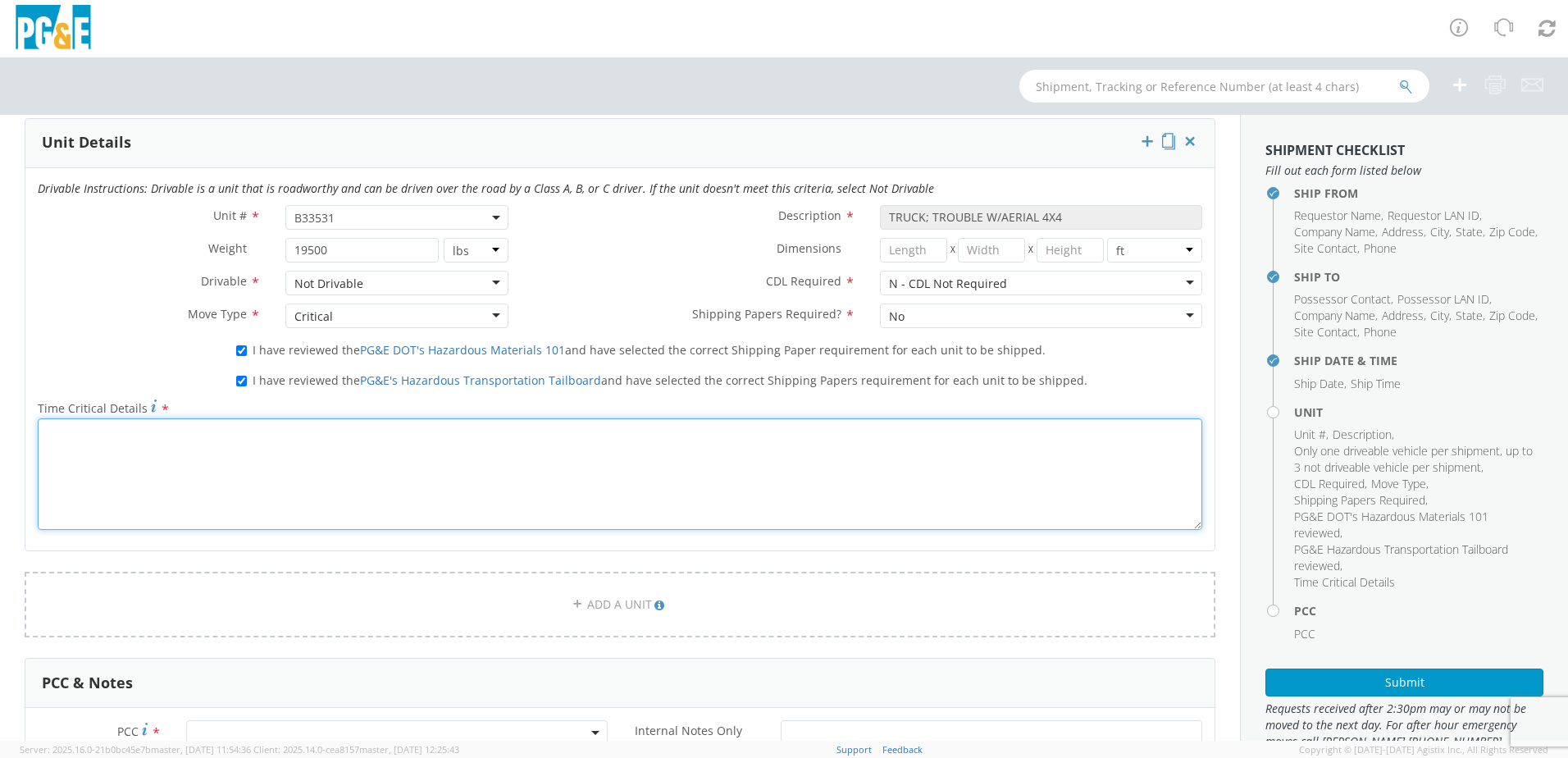
click at [356, 494] on textarea "Time Critical Details *" at bounding box center [620, 474] width 1165 height 111
paste textarea "have [PERSON_NAME] transport move"
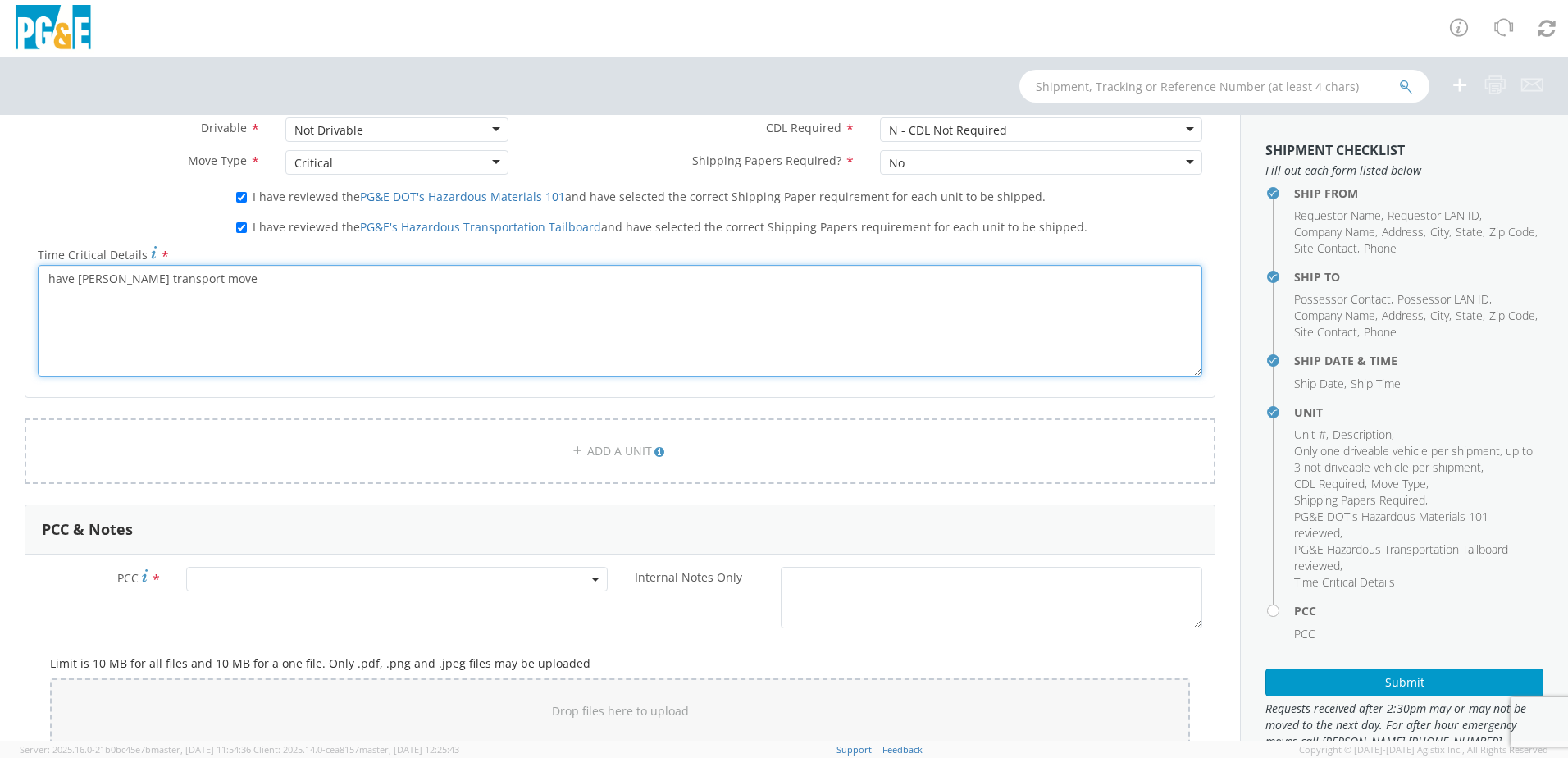
scroll to position [985, 0]
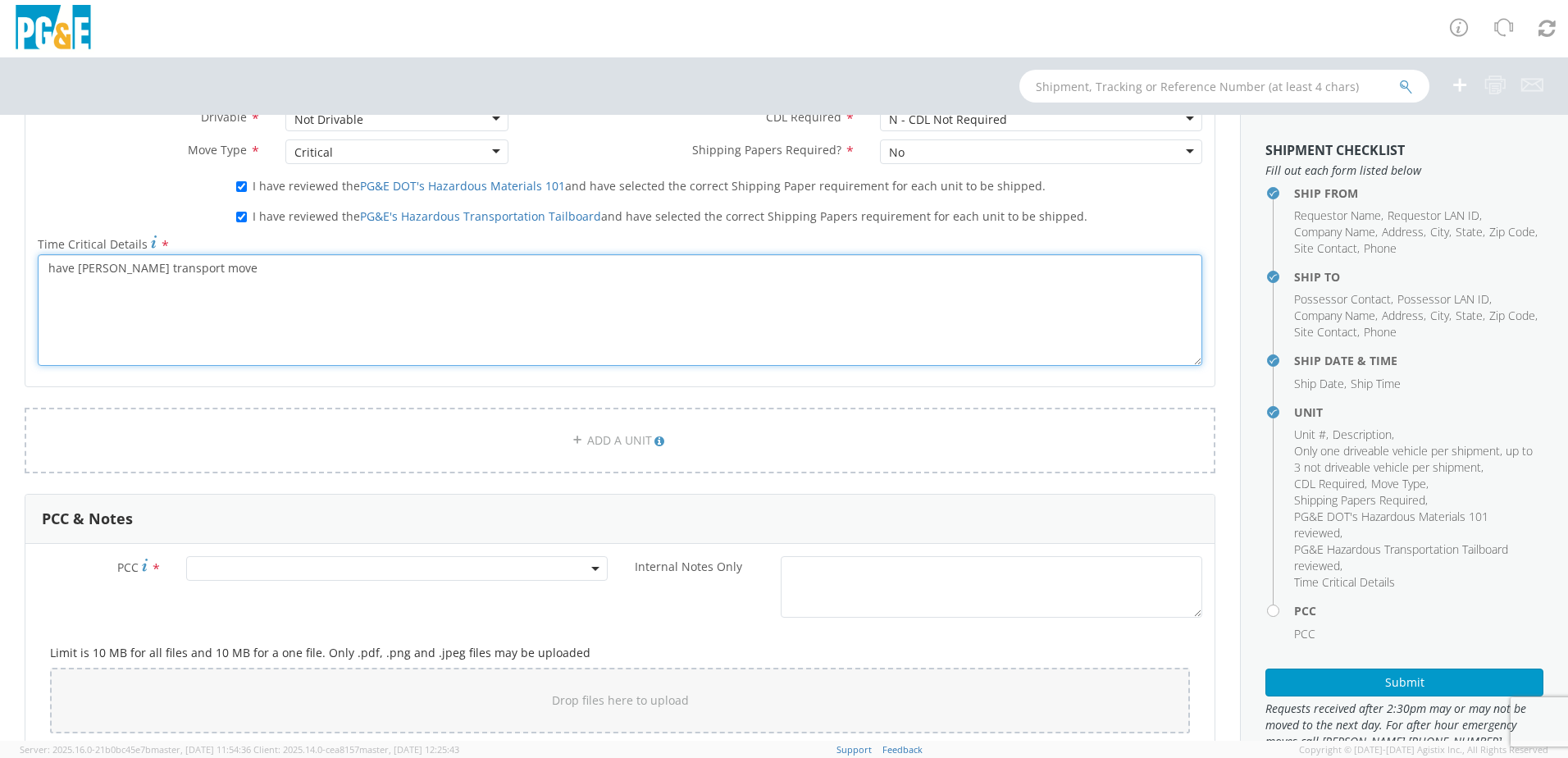
type textarea "have [PERSON_NAME] transport move"
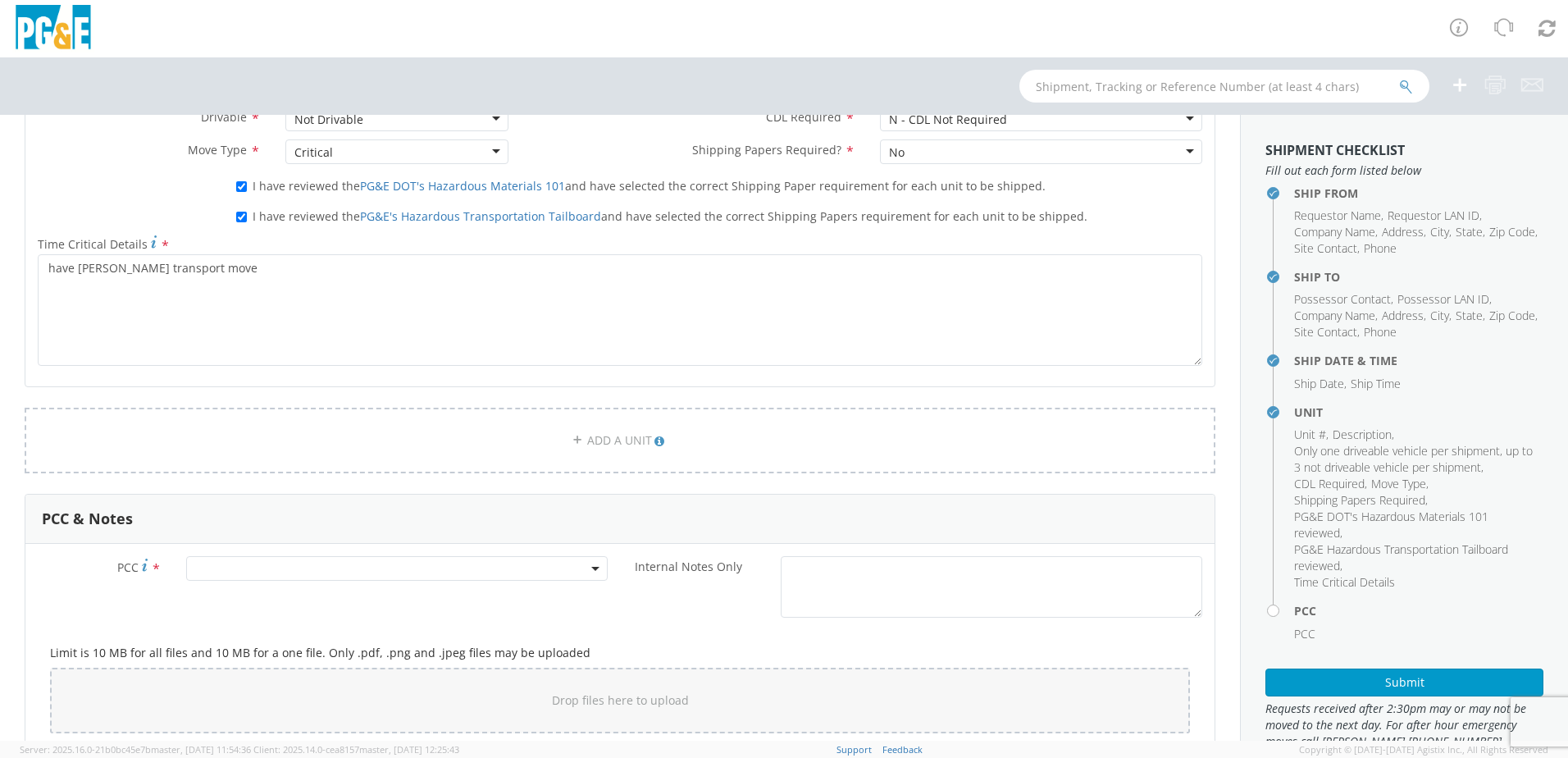
click at [284, 576] on span at bounding box center [397, 568] width 422 height 25
click at [283, 604] on input "number" at bounding box center [395, 596] width 408 height 25
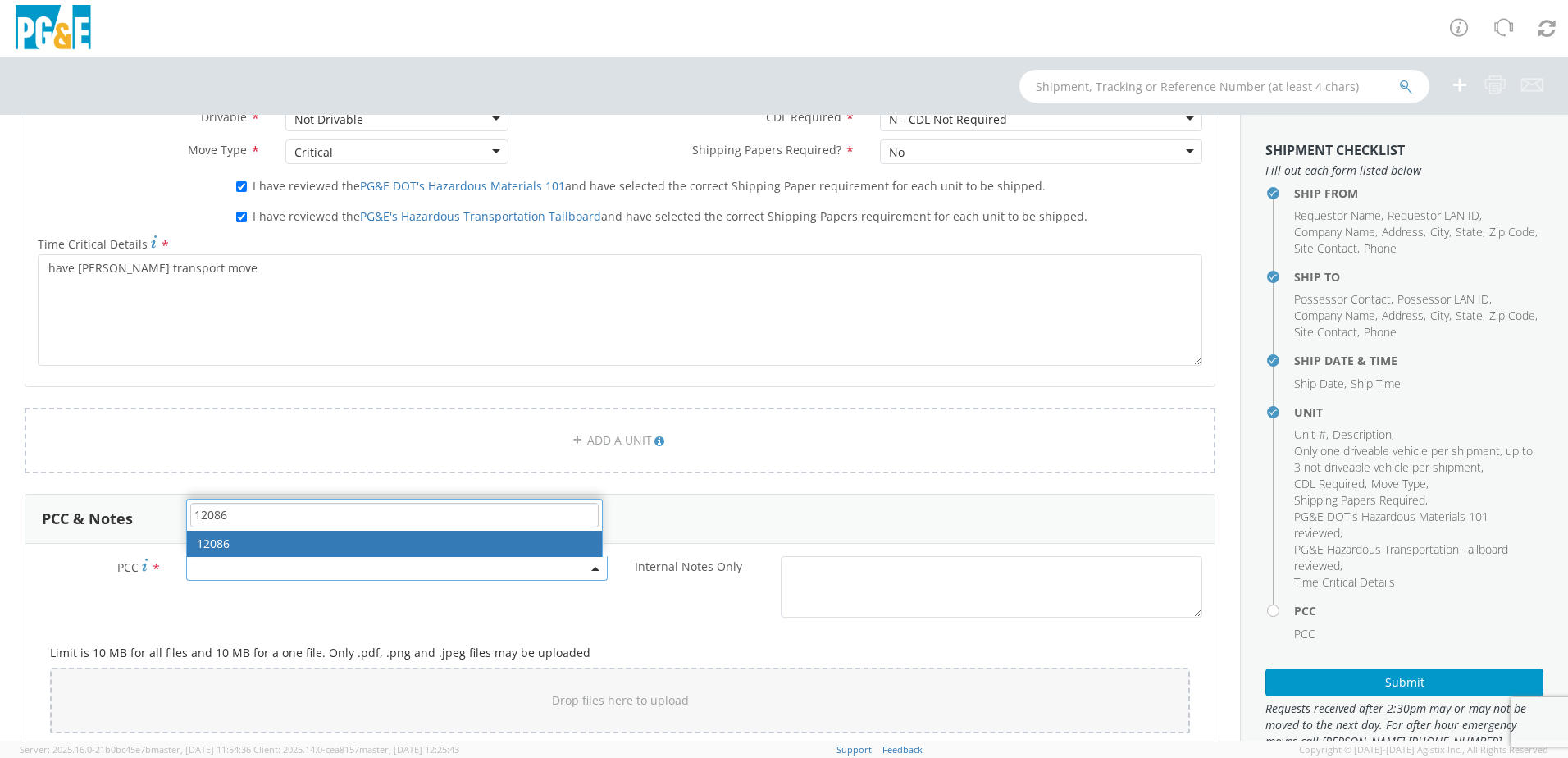
type input "12086"
select select "12086"
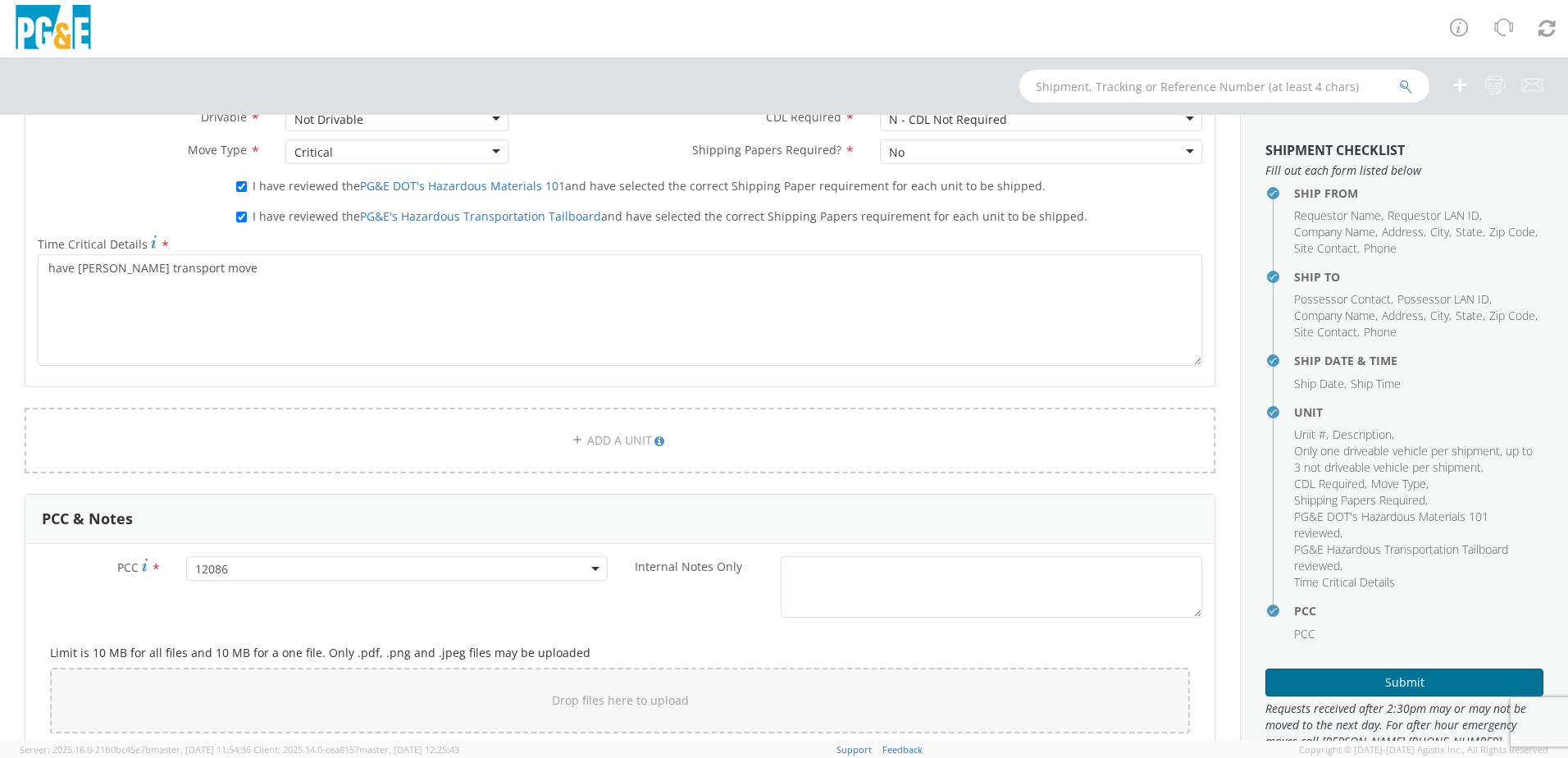
click at [1355, 677] on button "Submit" at bounding box center [1404, 682] width 278 height 28
